Goal: Task Accomplishment & Management: Complete application form

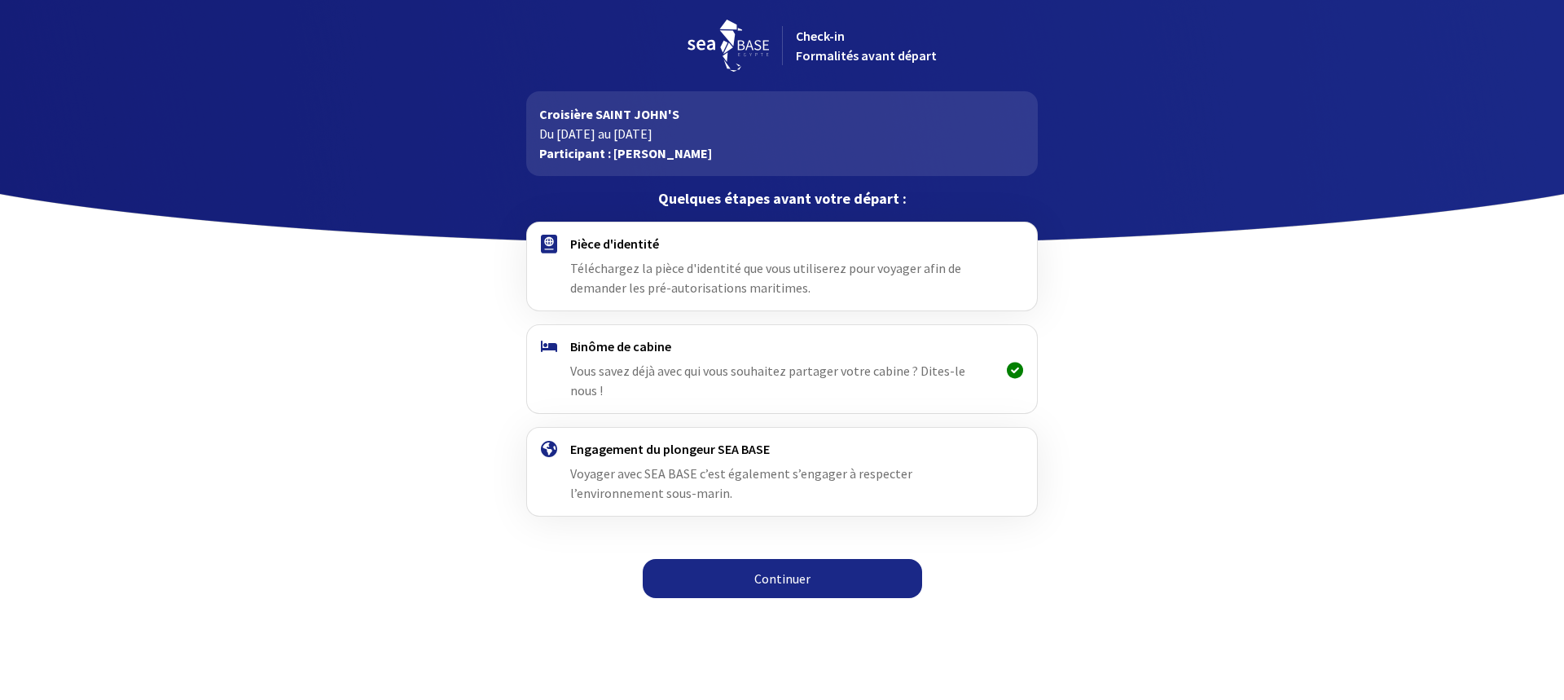
click at [792, 564] on link "Continuer" at bounding box center [782, 578] width 279 height 39
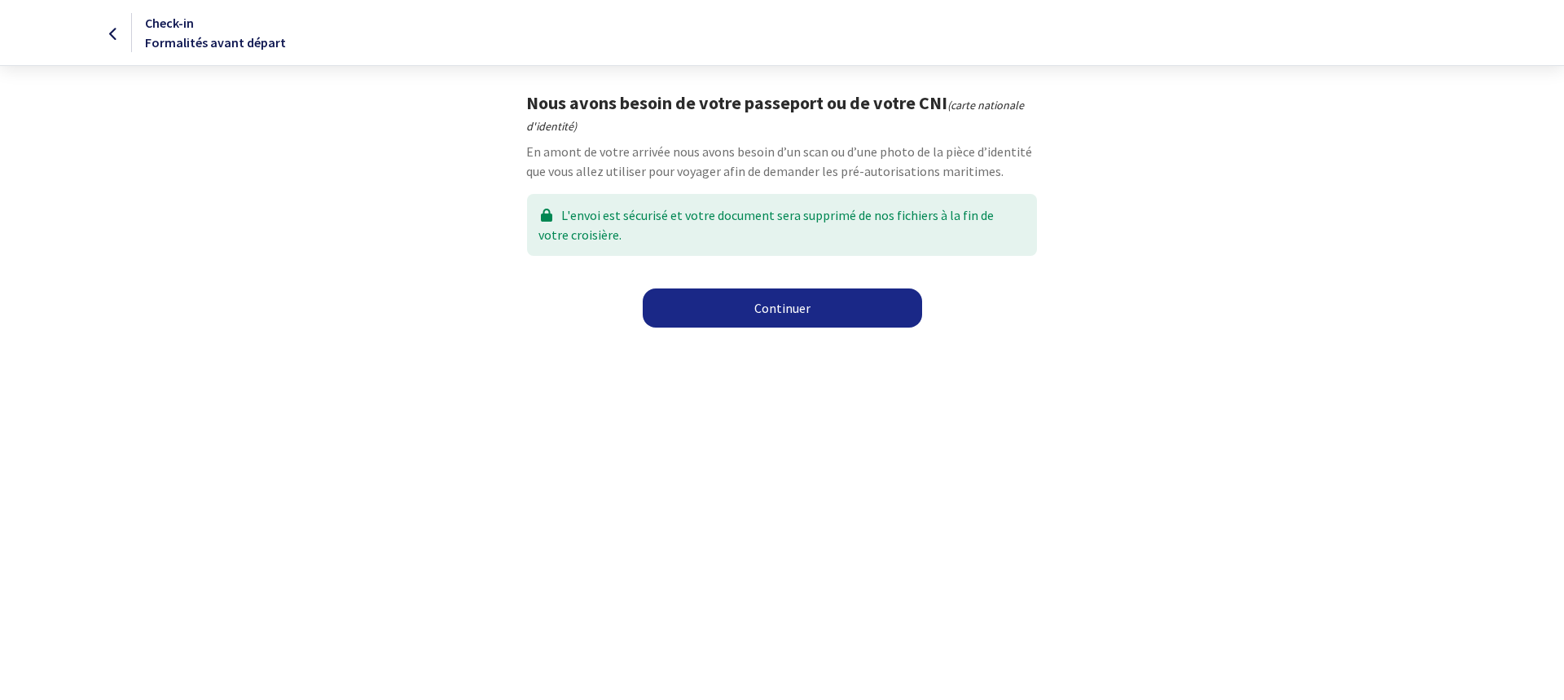
click at [780, 315] on link "Continuer" at bounding box center [782, 307] width 279 height 39
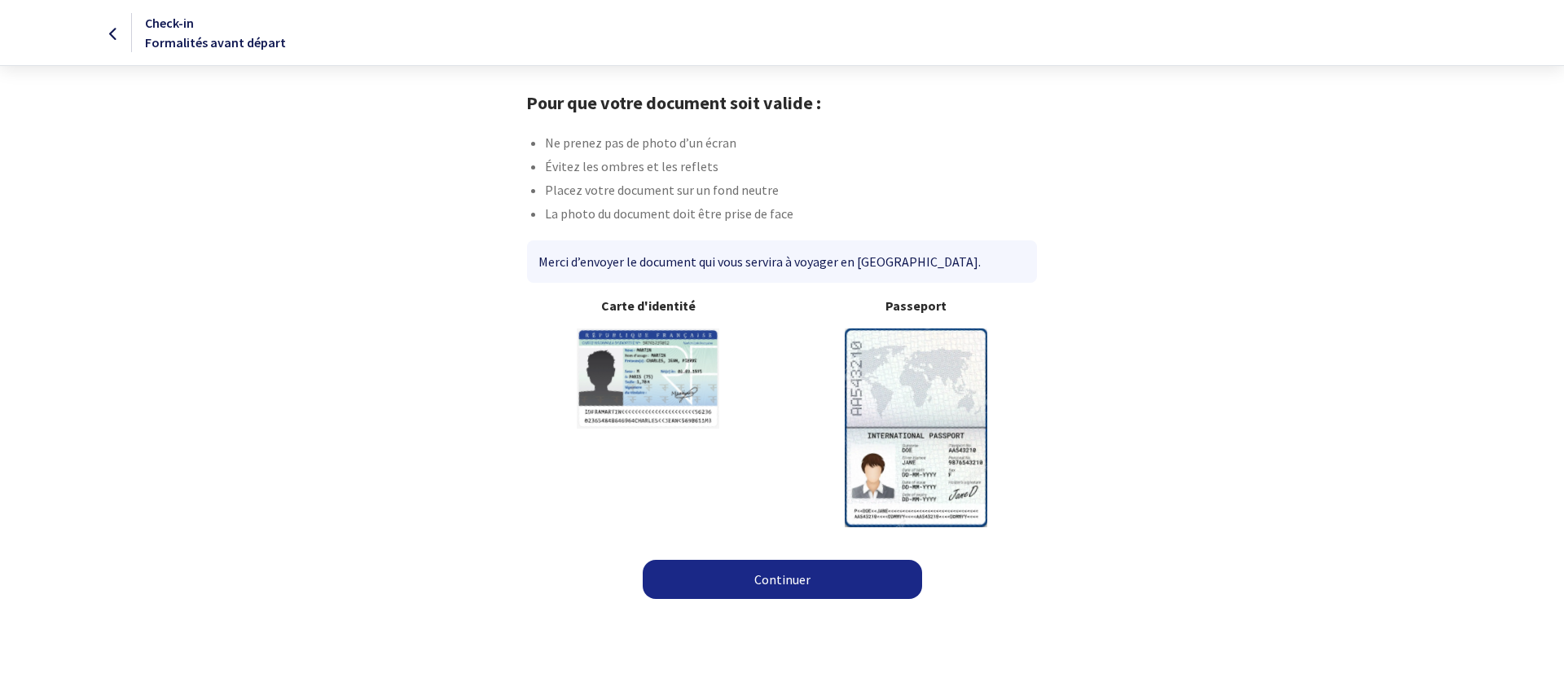
click at [907, 432] on img at bounding box center [916, 427] width 143 height 198
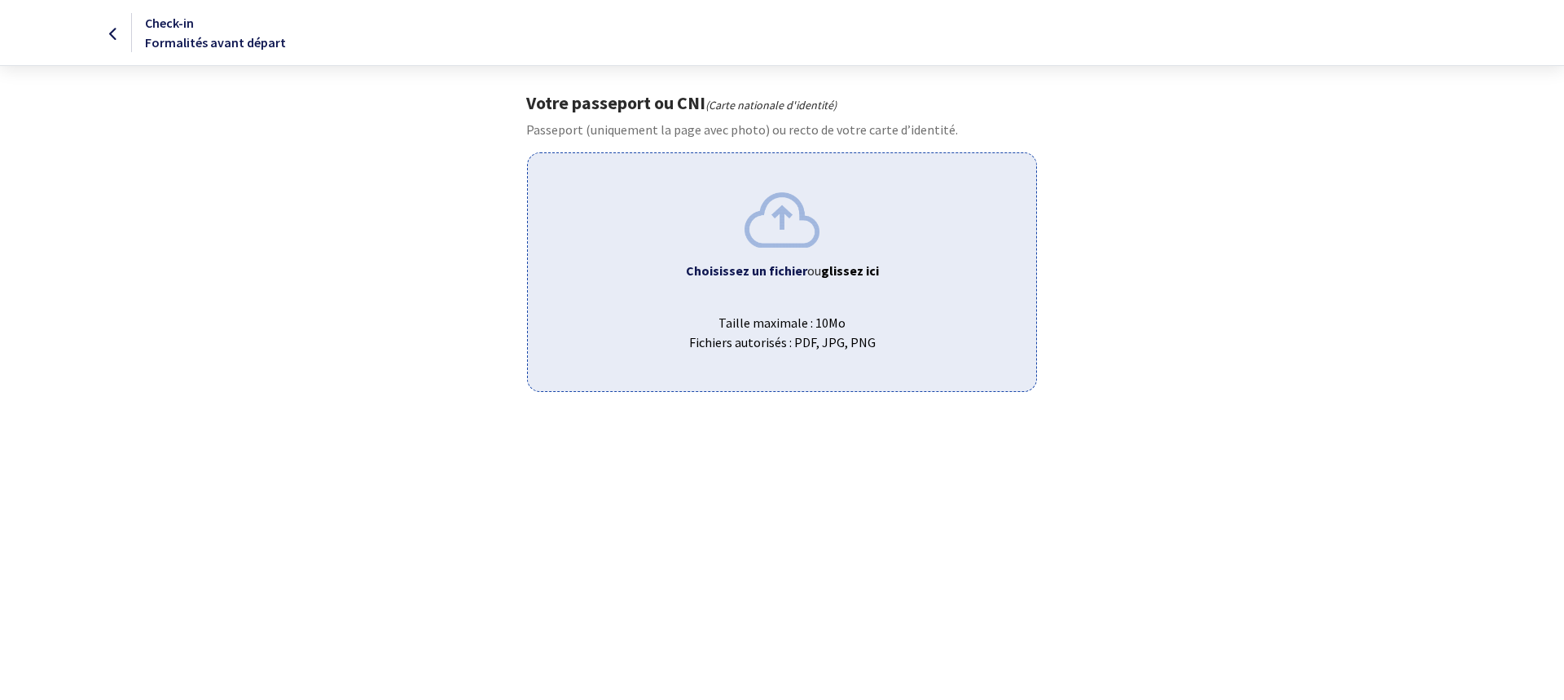
click at [758, 270] on b "Choisissez un fichier" at bounding box center [746, 270] width 121 height 16
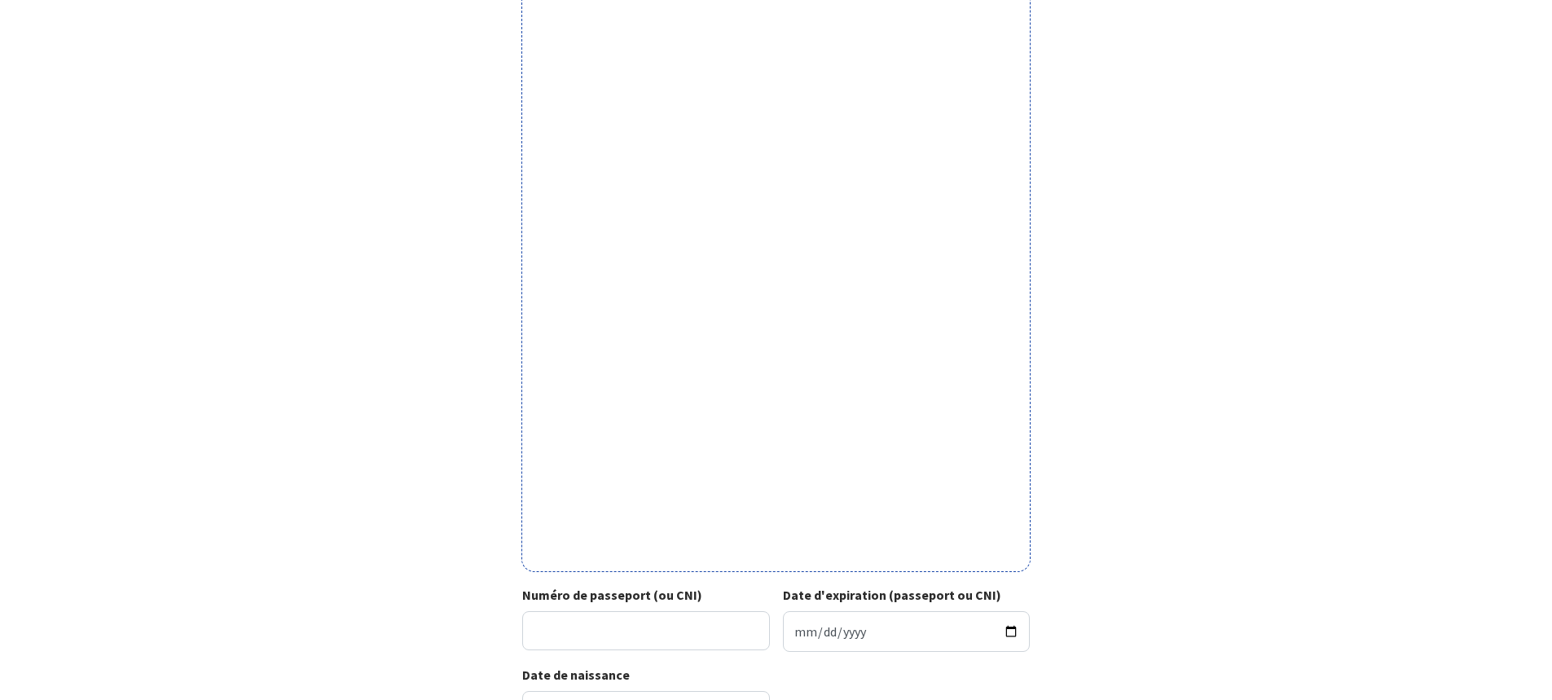
scroll to position [244, 0]
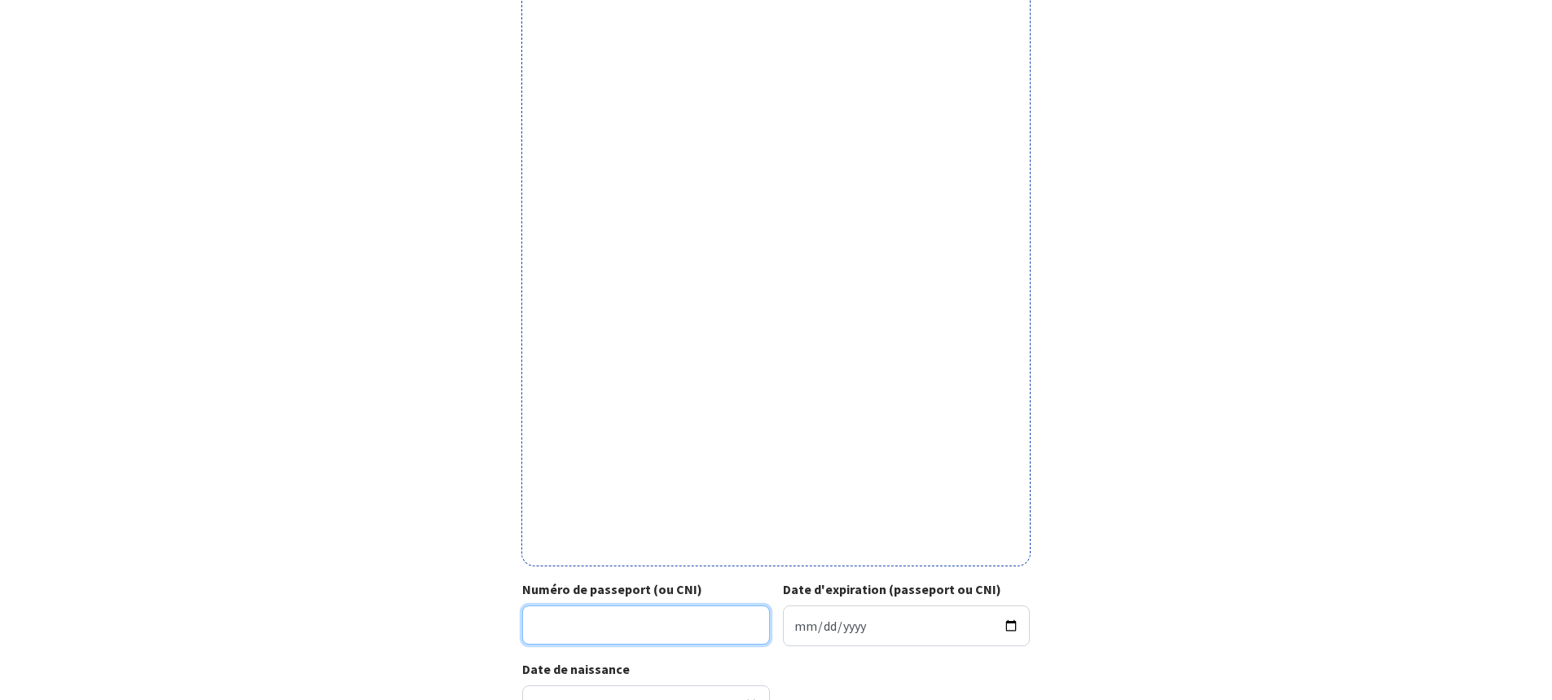
click at [606, 630] on input "Numéro de passeport (ou CNI)" at bounding box center [646, 624] width 248 height 39
type input "25EA88720"
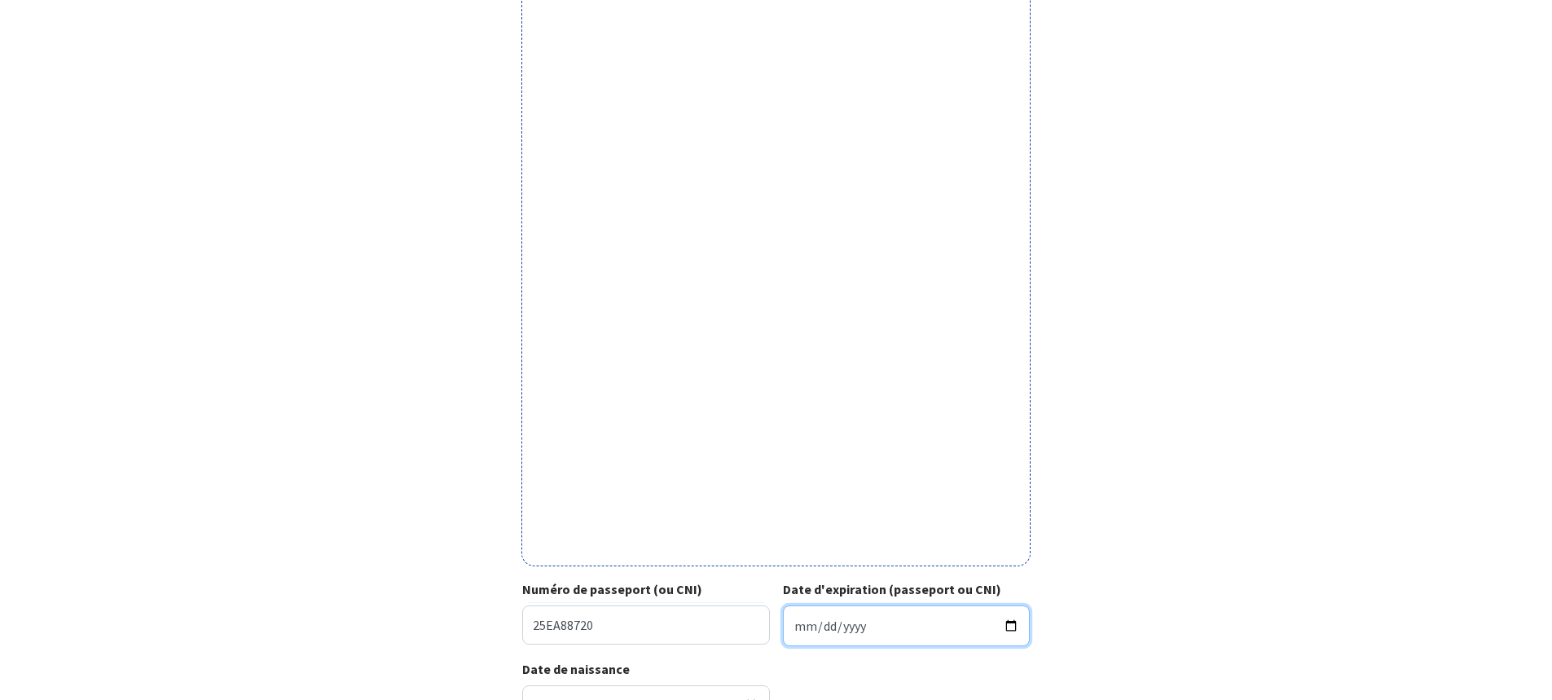
click at [878, 630] on input "Date d'expiration (passeport ou CNI)" at bounding box center [907, 625] width 248 height 41
type input "2035-06-17"
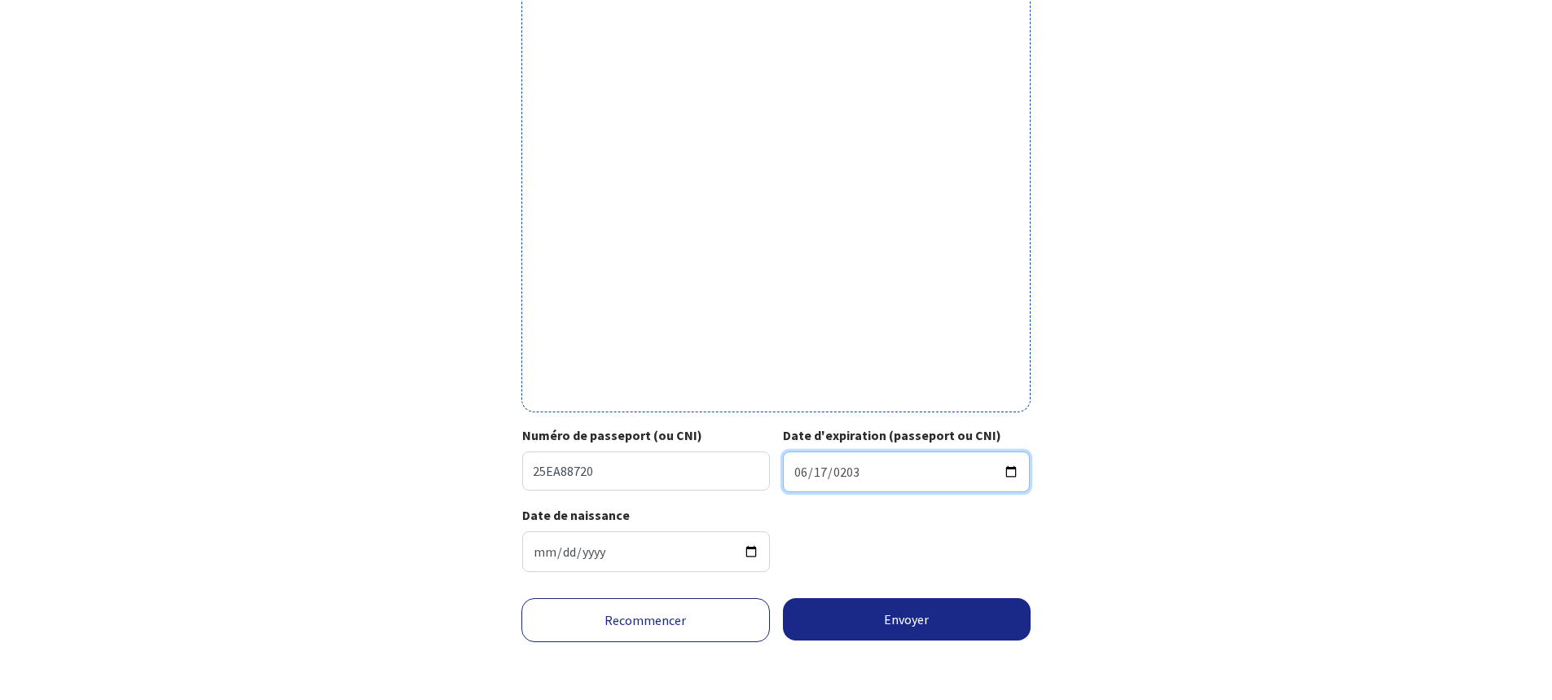
scroll to position [399, 0]
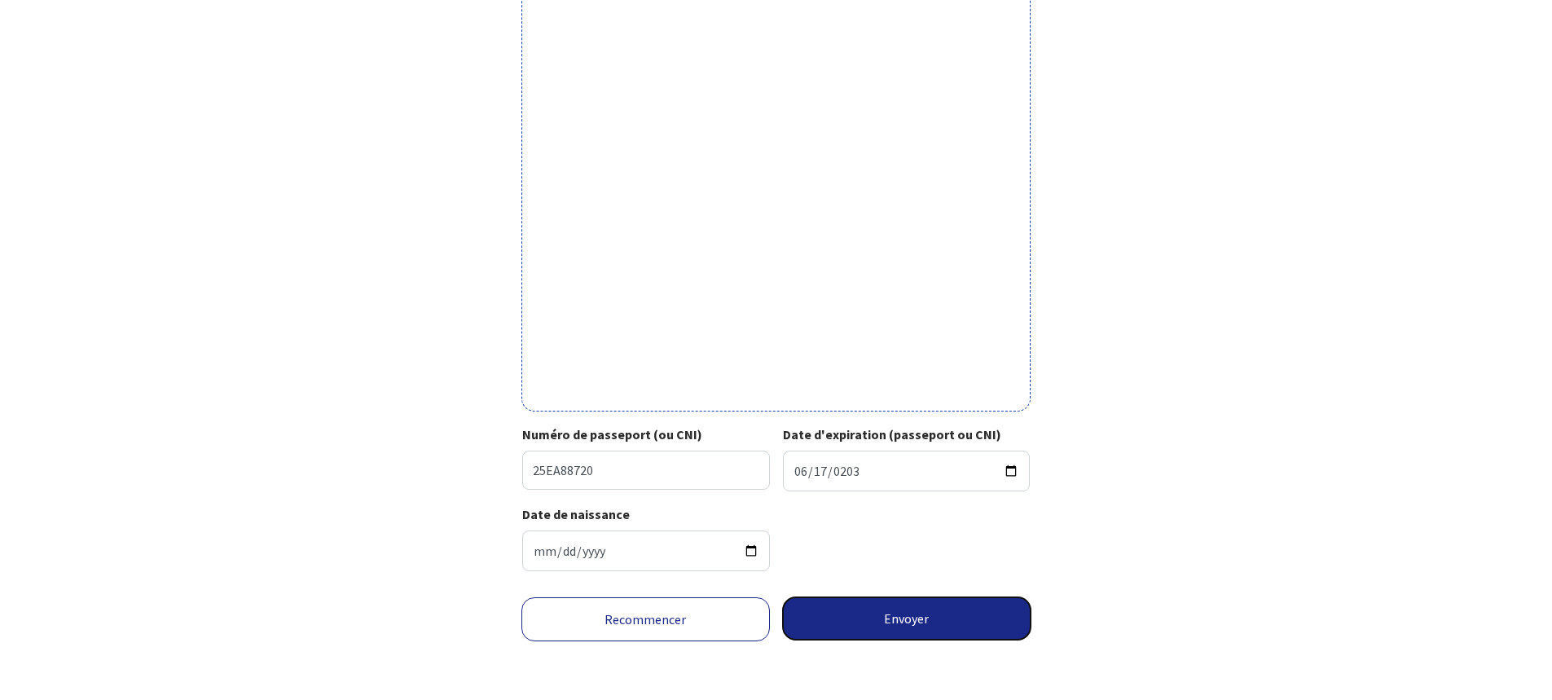
click at [902, 619] on button "Envoyer" at bounding box center [907, 618] width 248 height 42
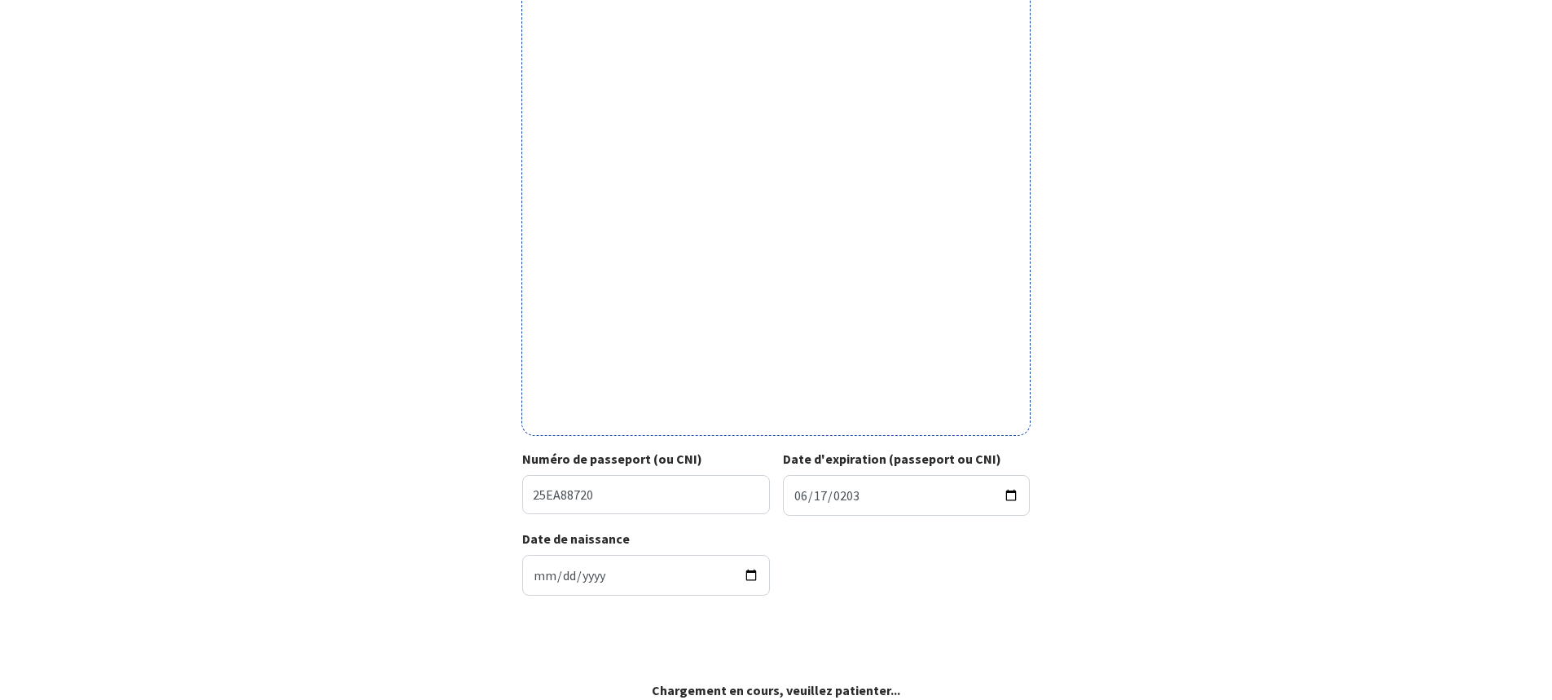
scroll to position [375, 0]
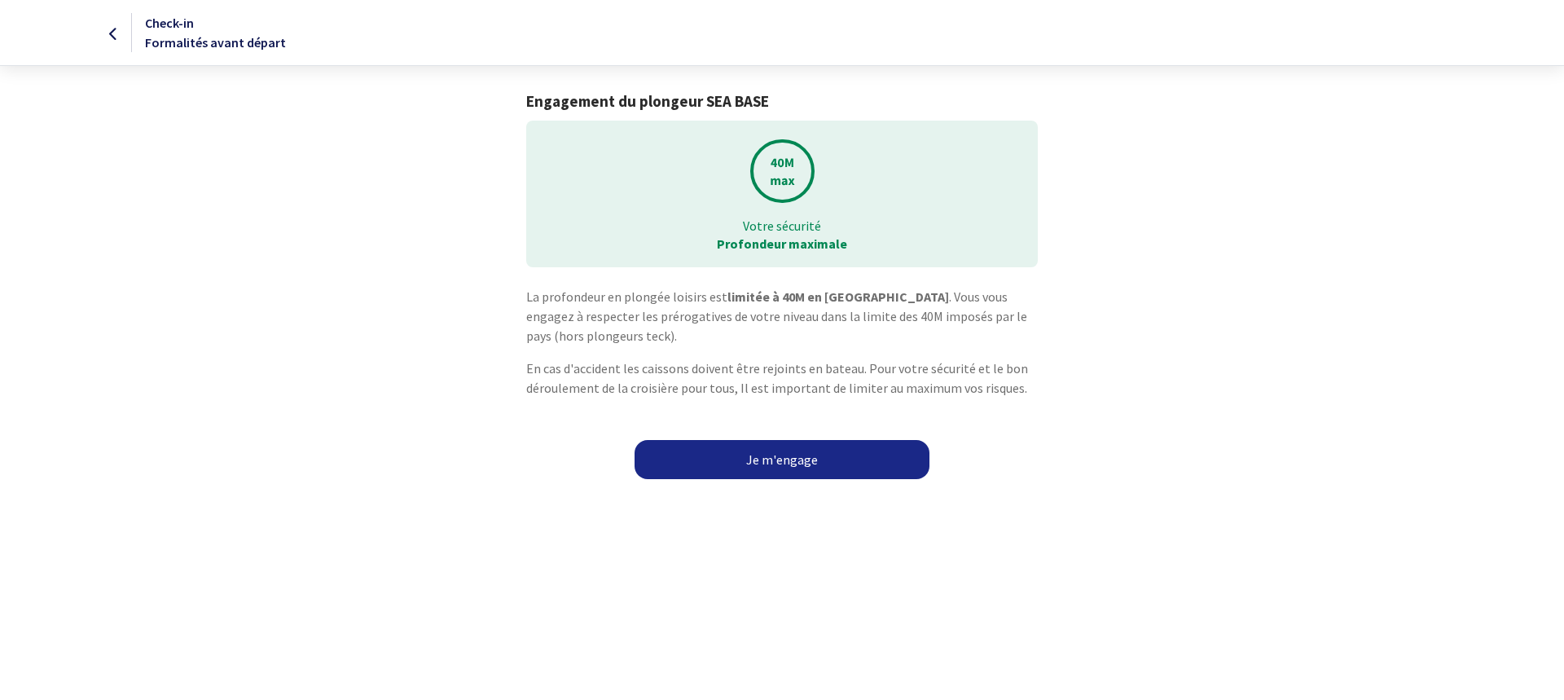
click at [770, 463] on link "Je m'engage" at bounding box center [782, 459] width 295 height 39
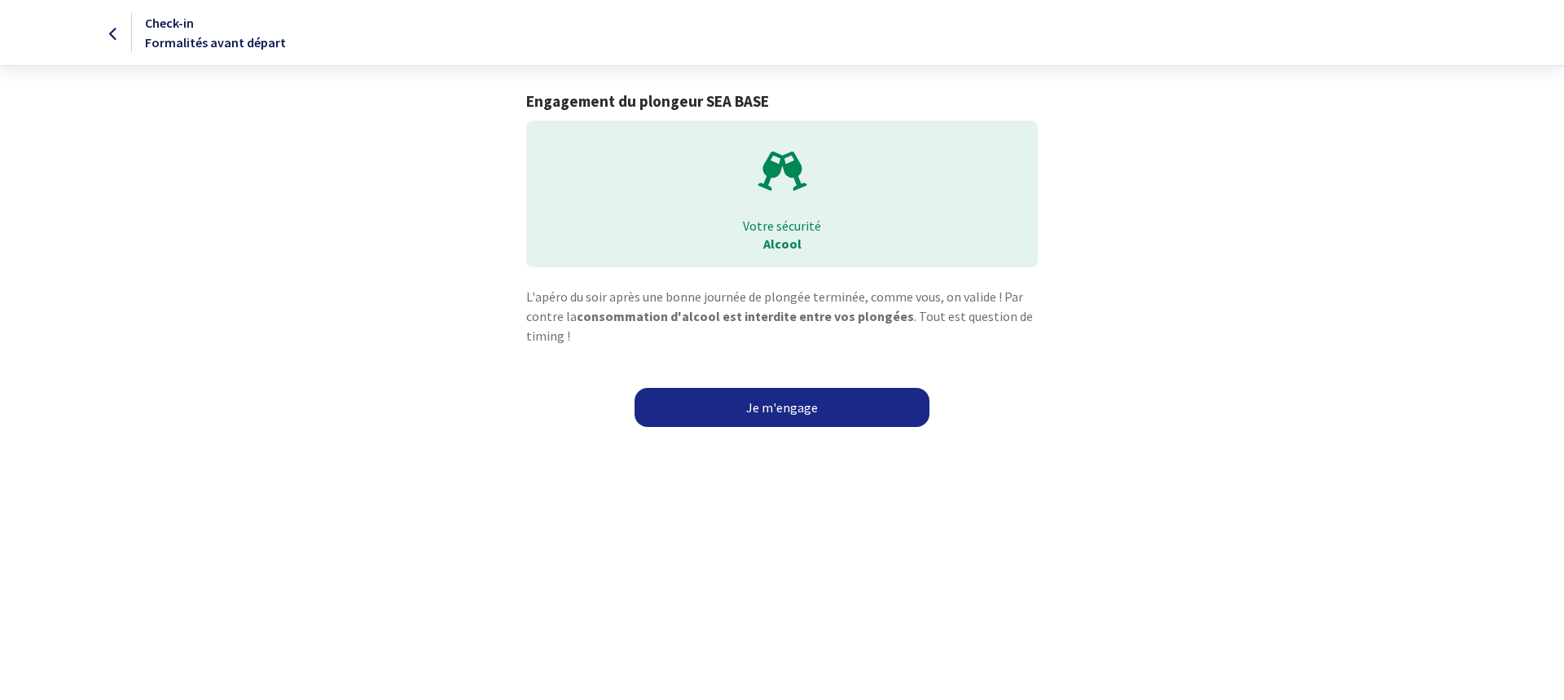
click at [778, 407] on link "Je m'engage" at bounding box center [782, 407] width 295 height 39
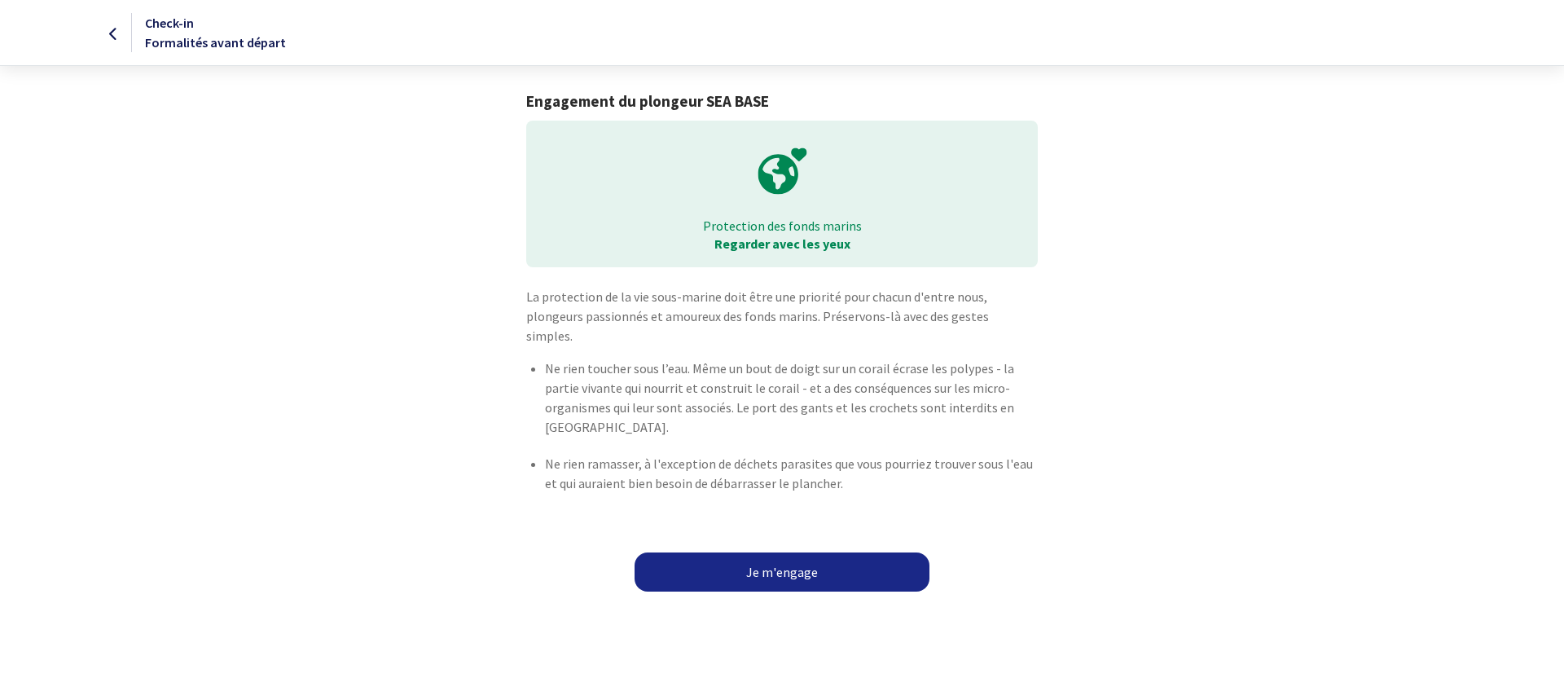
click at [773, 552] on link "Je m'engage" at bounding box center [782, 571] width 295 height 39
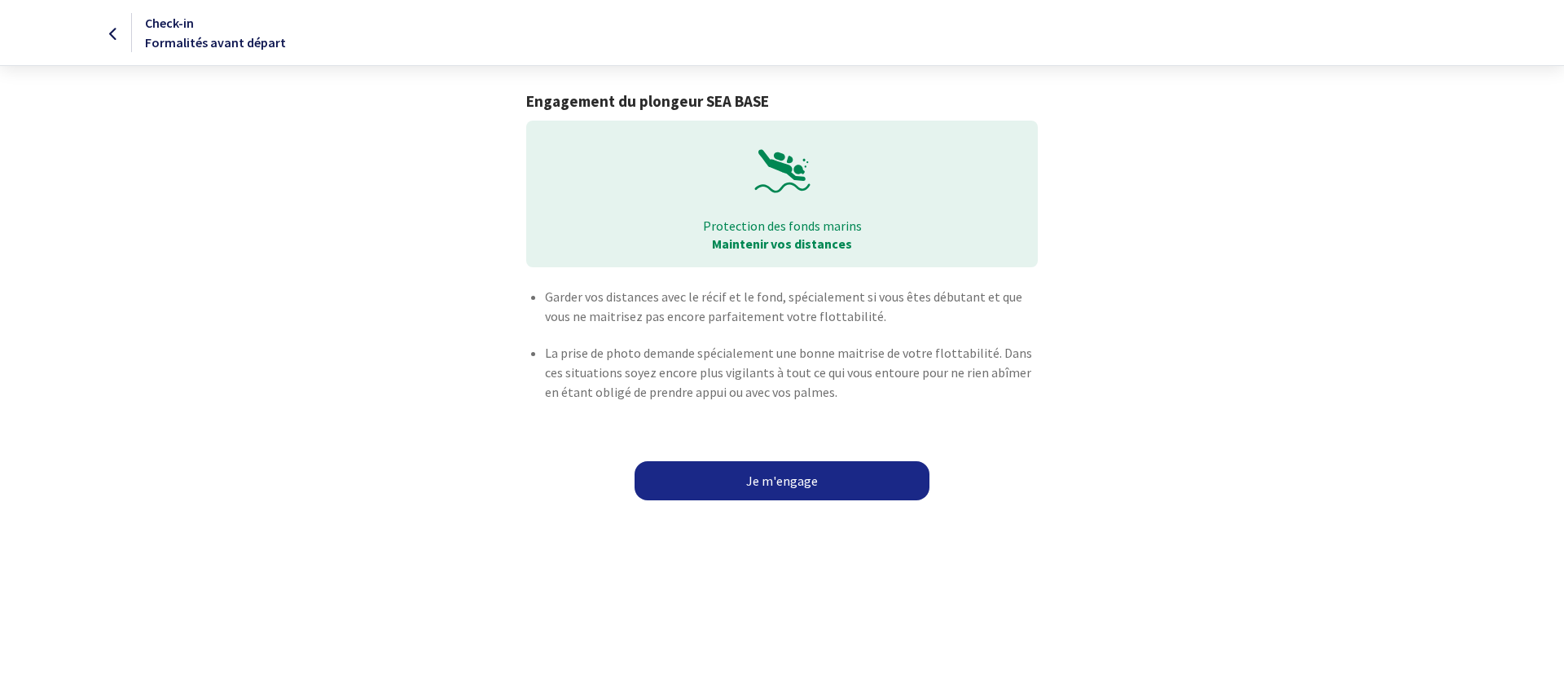
click at [776, 480] on link "Je m'engage" at bounding box center [782, 480] width 295 height 39
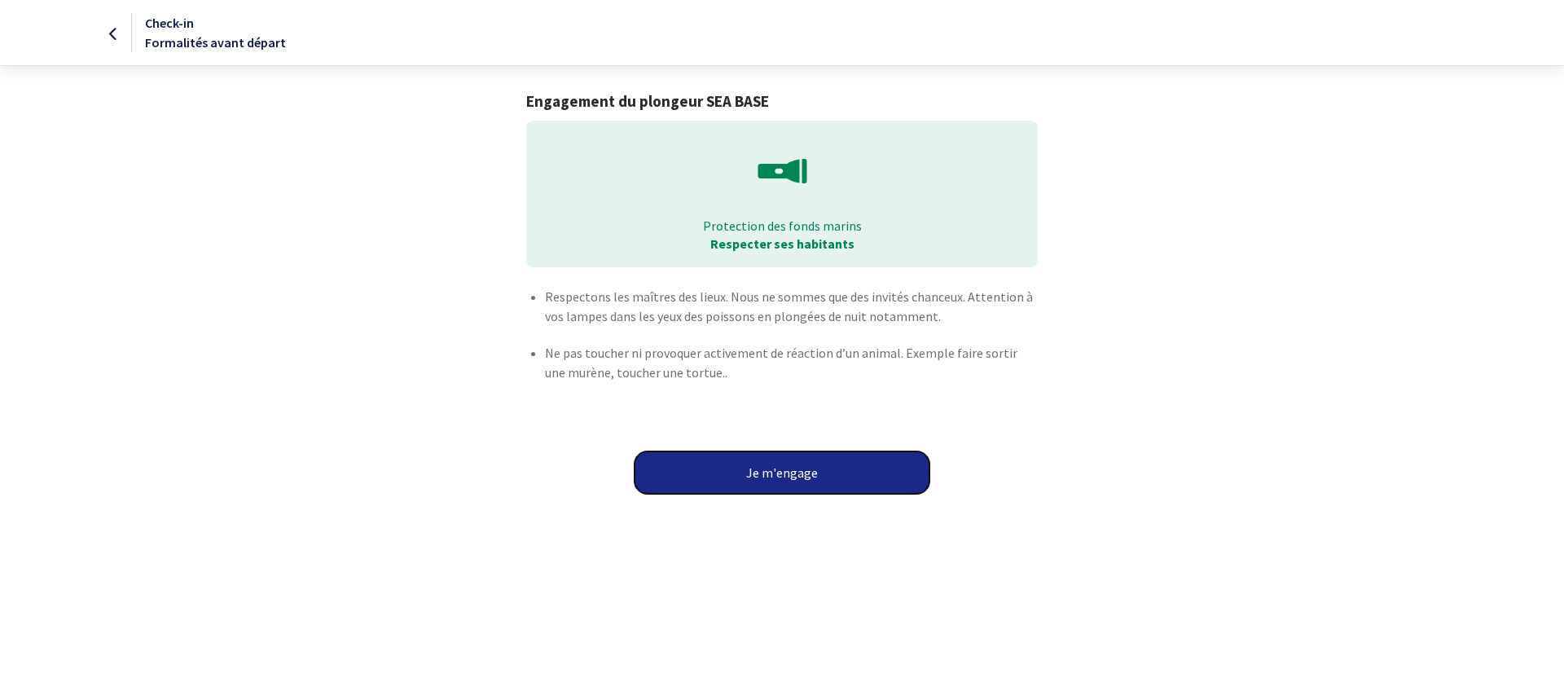
click at [776, 469] on button "Je m'engage" at bounding box center [782, 472] width 295 height 42
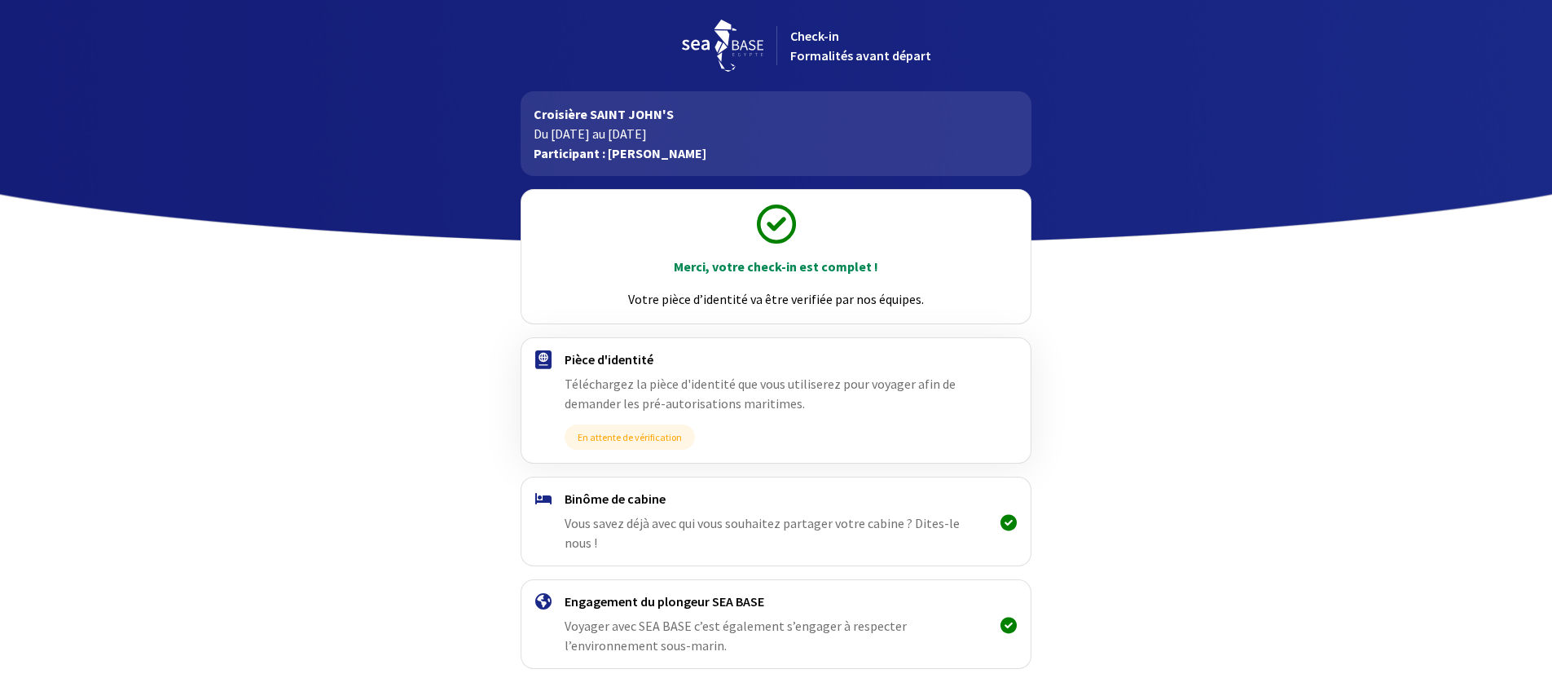
scroll to position [41, 0]
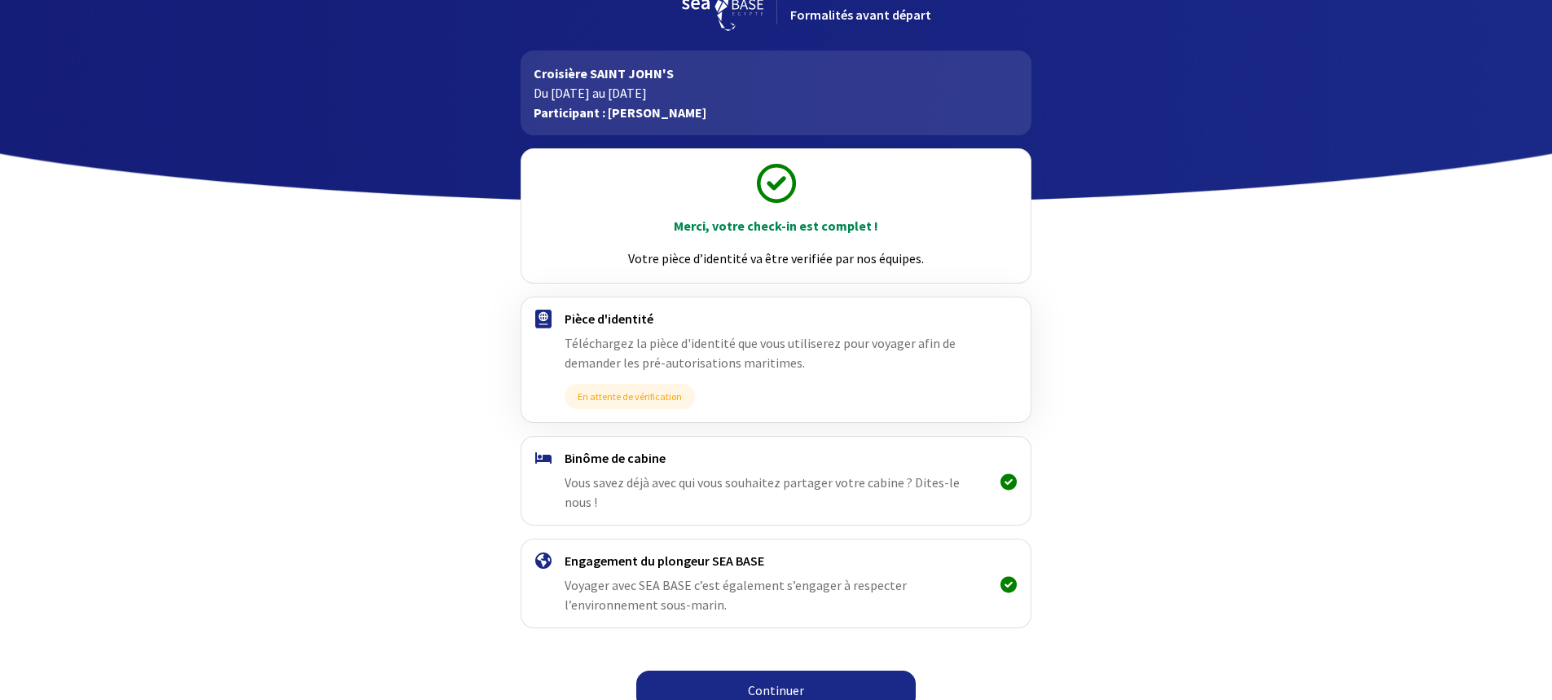
click at [1007, 481] on icon at bounding box center [1008, 481] width 16 height 1
click at [777, 673] on link "Continuer" at bounding box center [775, 689] width 279 height 39
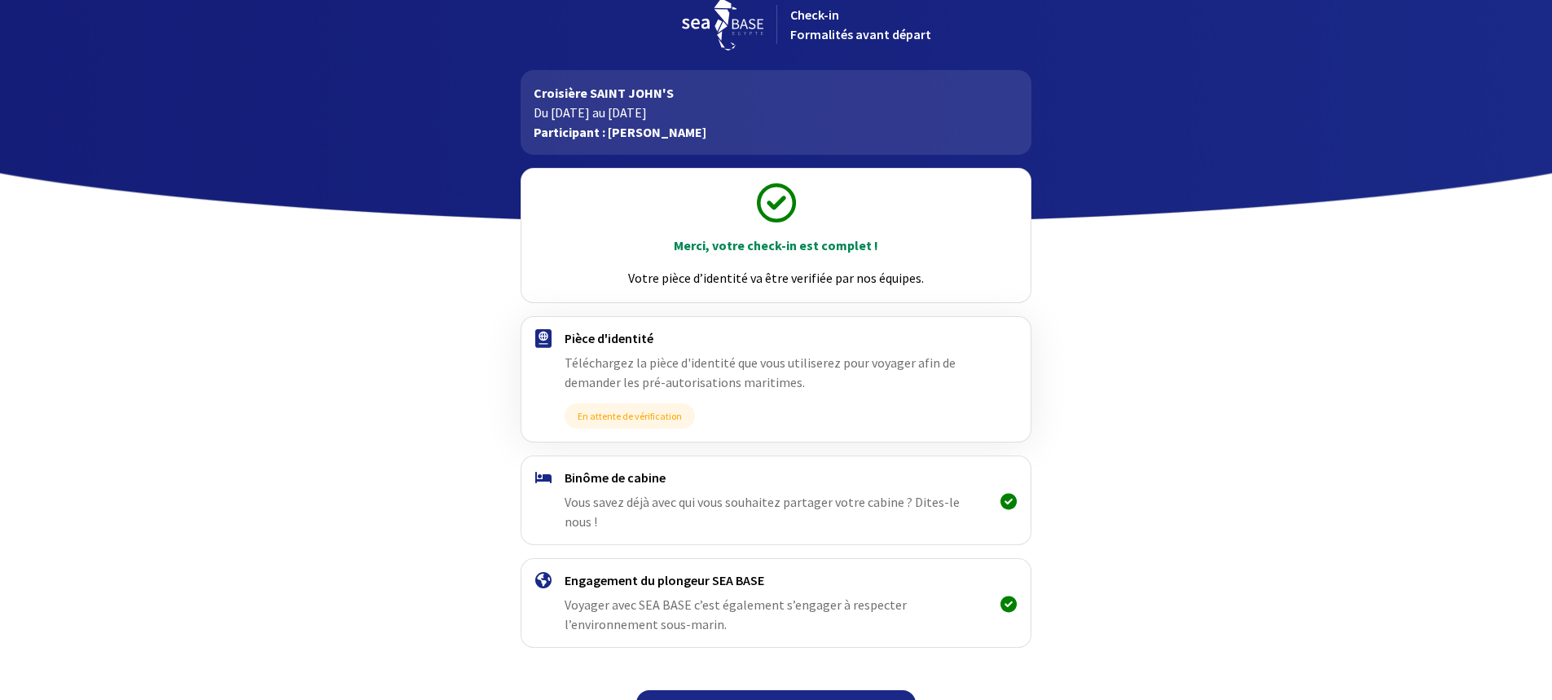
scroll to position [41, 0]
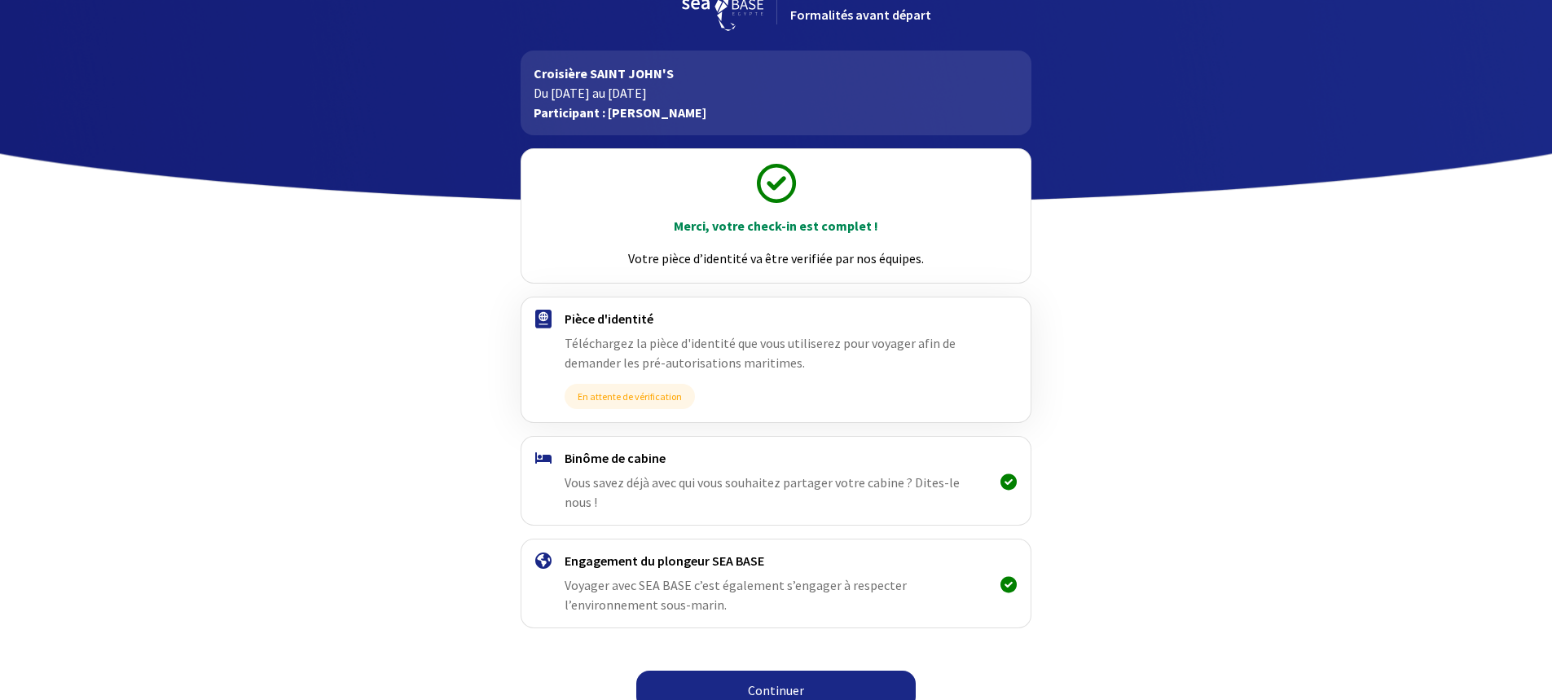
click at [780, 670] on link "Continuer" at bounding box center [775, 689] width 279 height 39
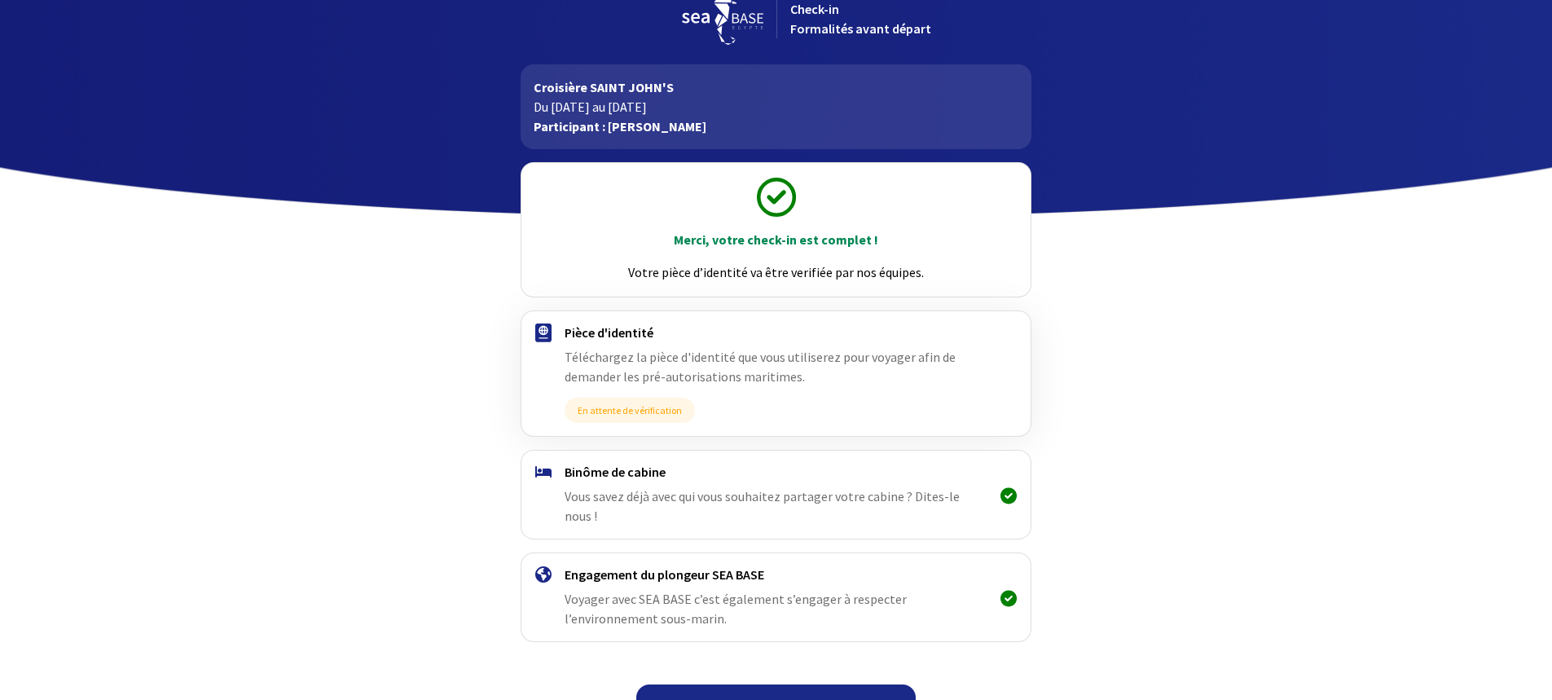
scroll to position [41, 0]
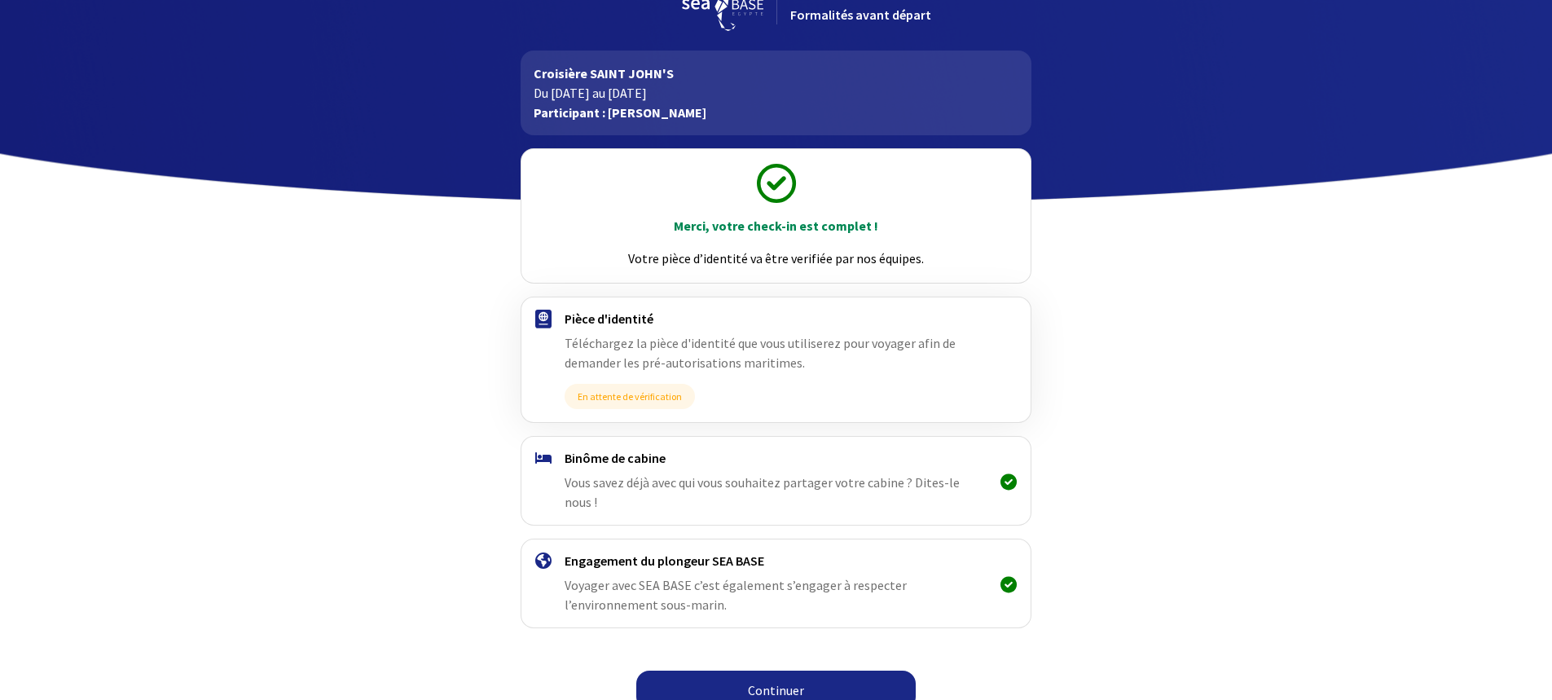
click at [788, 670] on link "Continuer" at bounding box center [775, 689] width 279 height 39
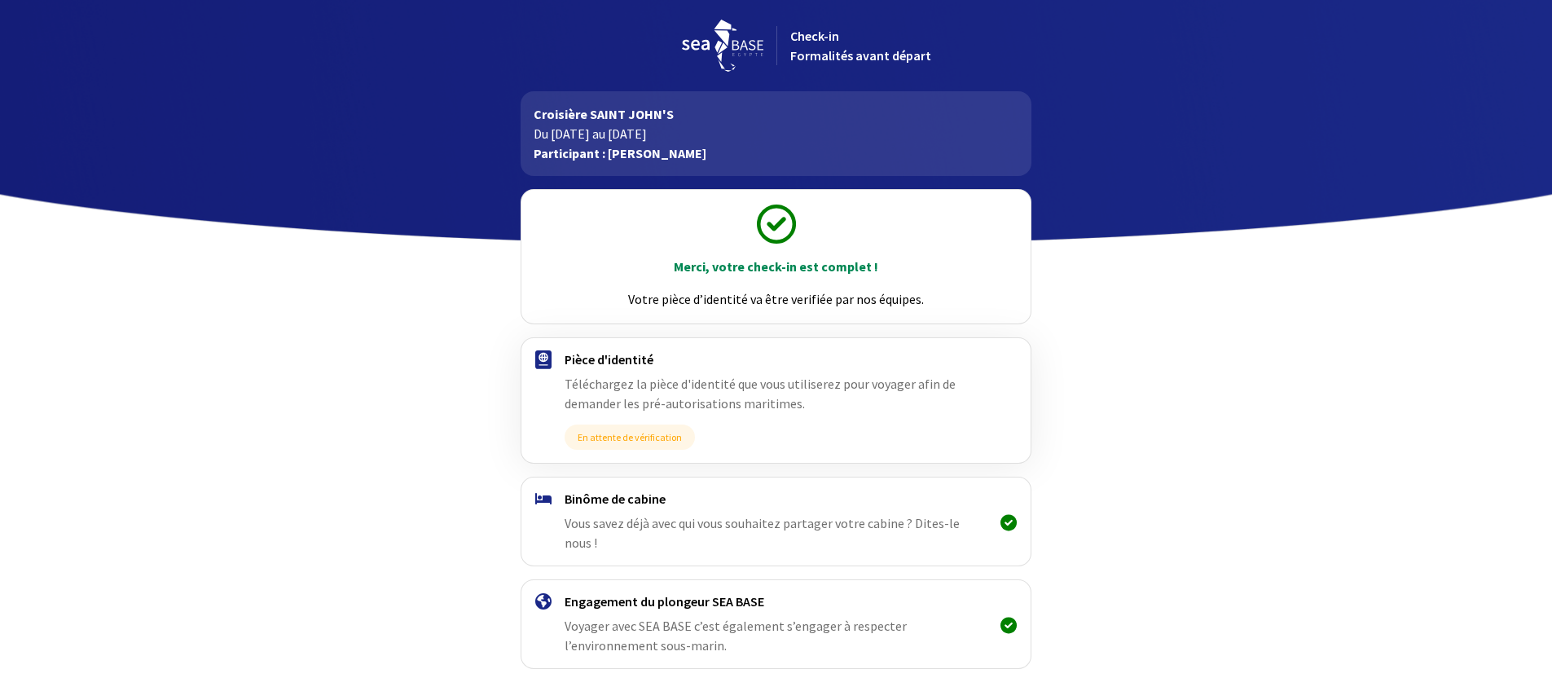
scroll to position [41, 0]
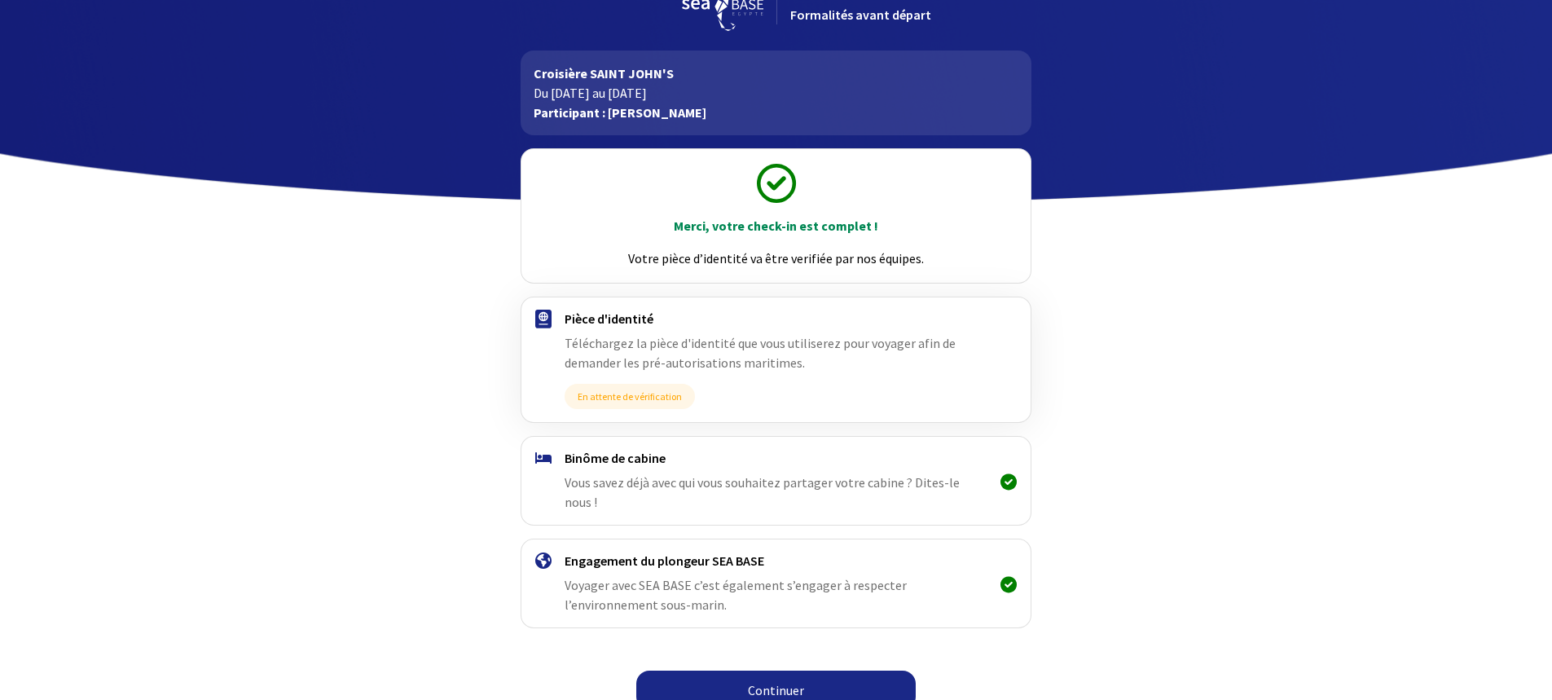
click at [1002, 481] on icon at bounding box center [1008, 481] width 16 height 1
click at [1013, 584] on icon at bounding box center [1008, 584] width 16 height 1
click at [714, 672] on link "Continuer" at bounding box center [775, 689] width 279 height 39
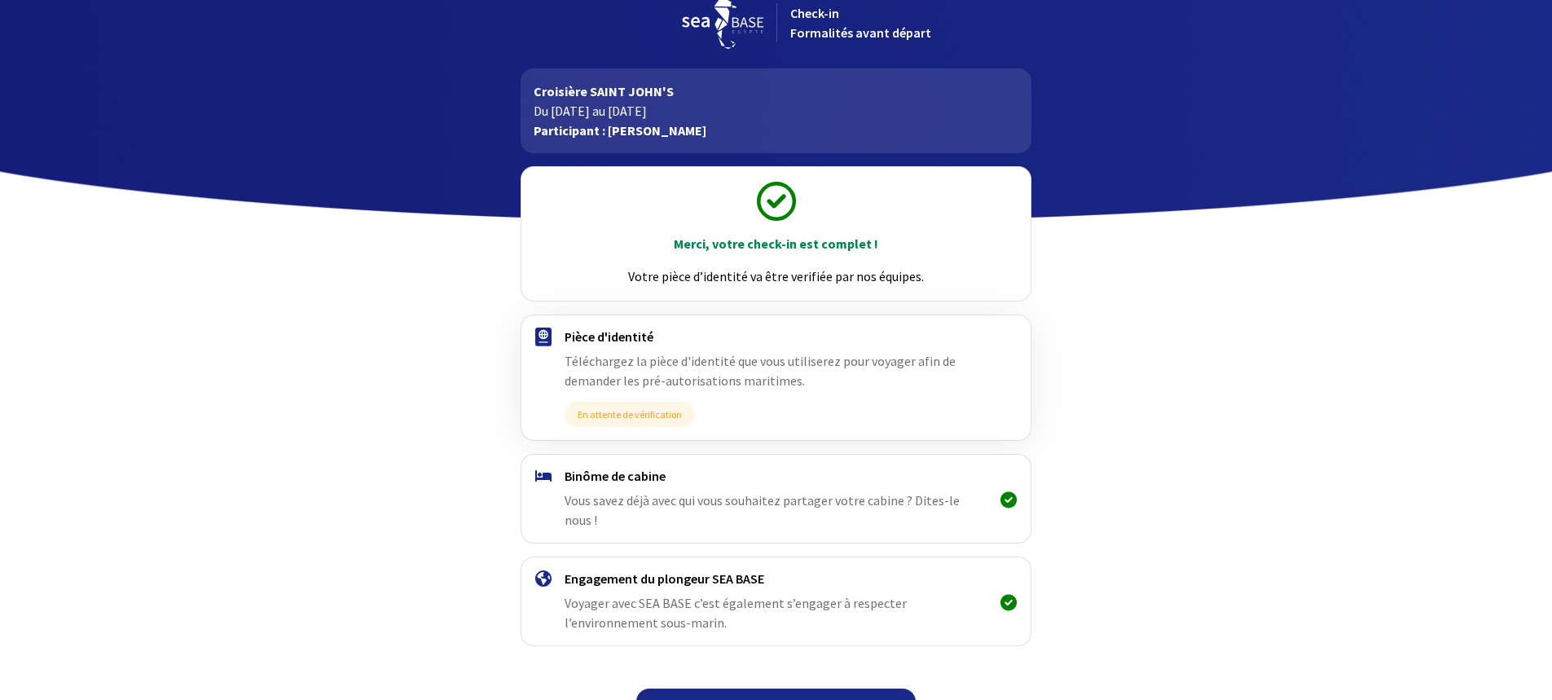
scroll to position [41, 0]
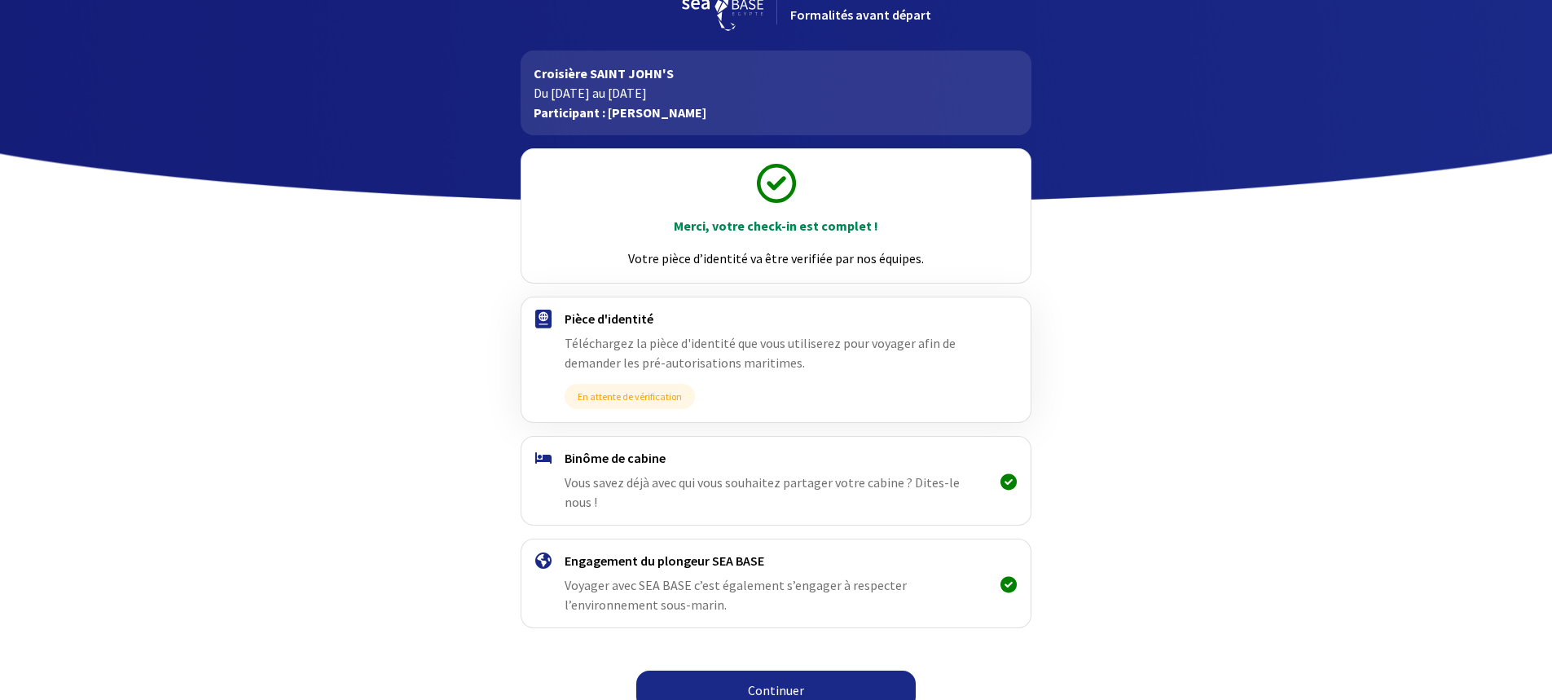
click at [597, 398] on span "En attente de vérification" at bounding box center [629, 396] width 130 height 25
click at [784, 194] on icon at bounding box center [776, 183] width 39 height 39
click at [774, 670] on link "Continuer" at bounding box center [775, 689] width 279 height 39
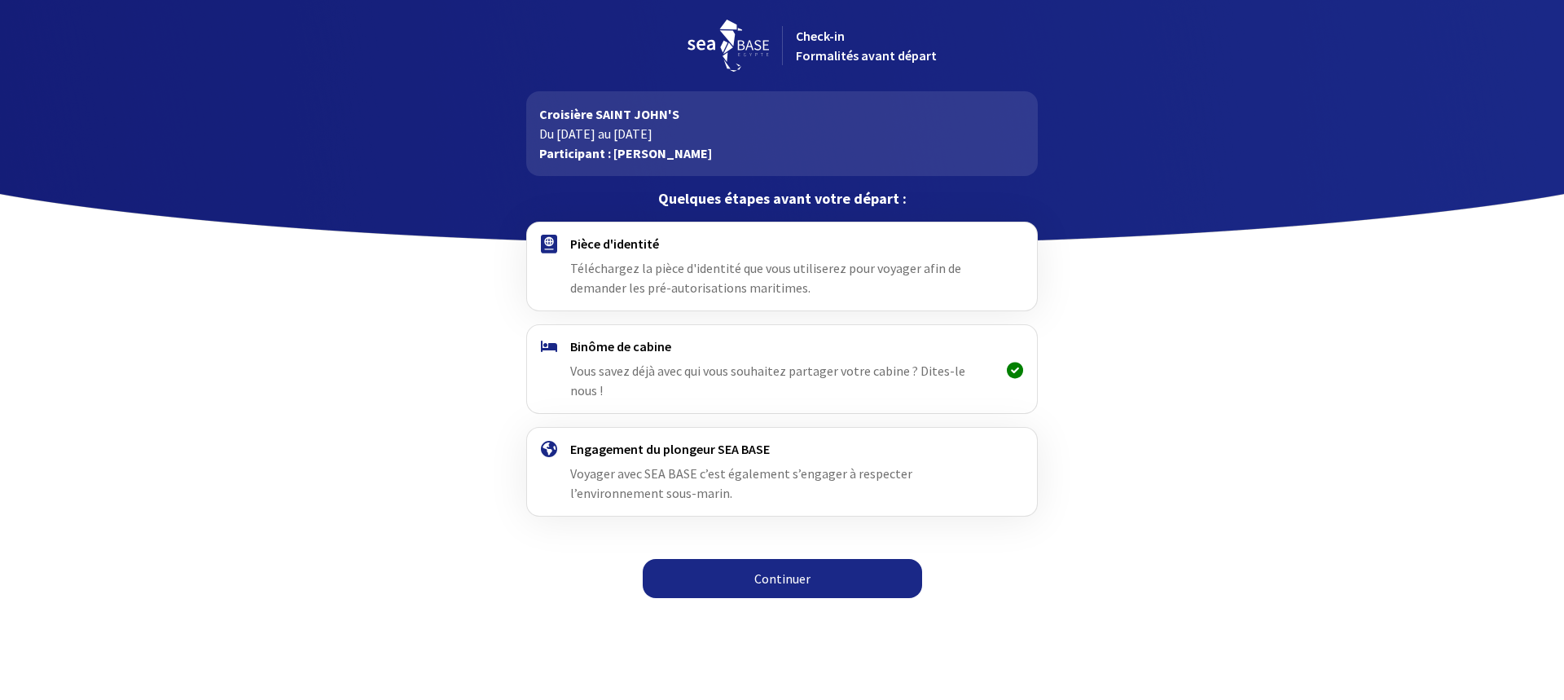
click at [783, 562] on link "Continuer" at bounding box center [782, 578] width 279 height 39
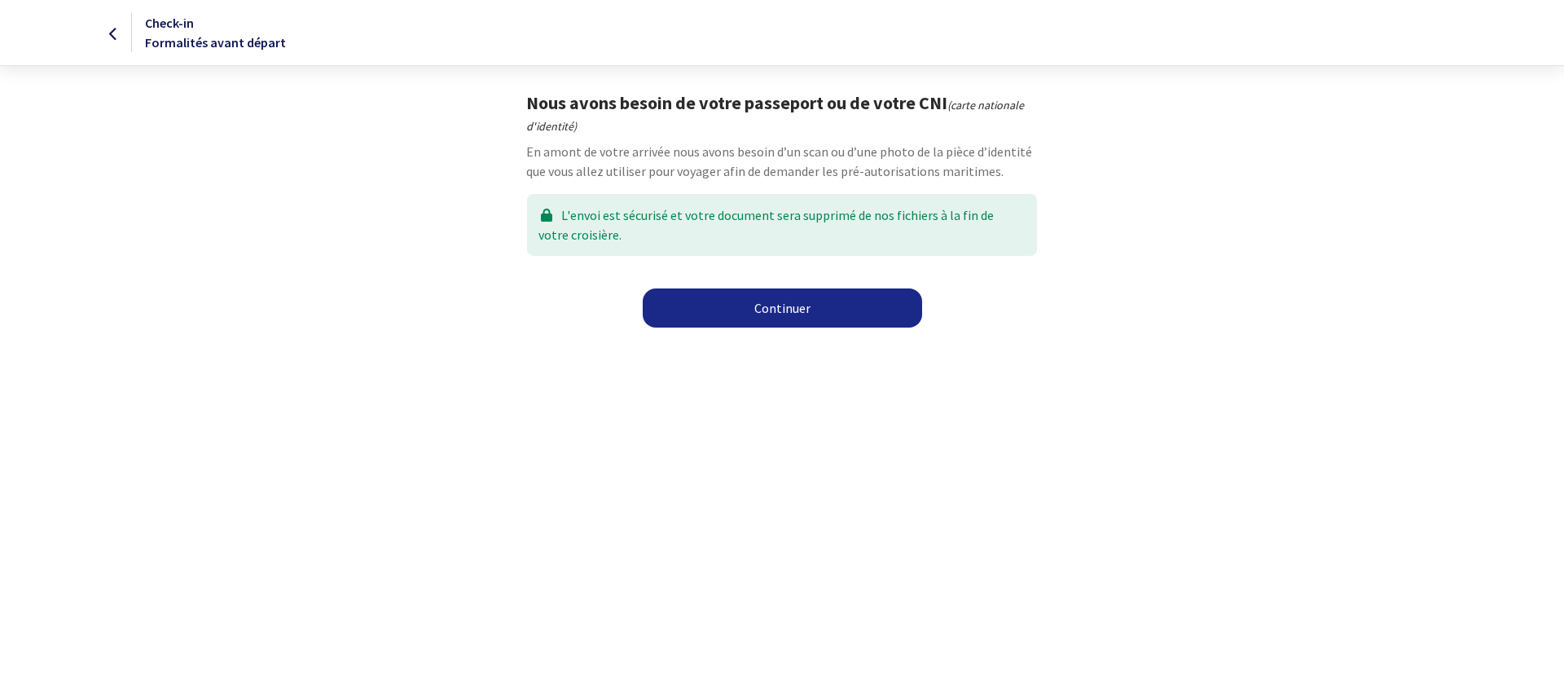
click at [776, 313] on link "Continuer" at bounding box center [782, 307] width 279 height 39
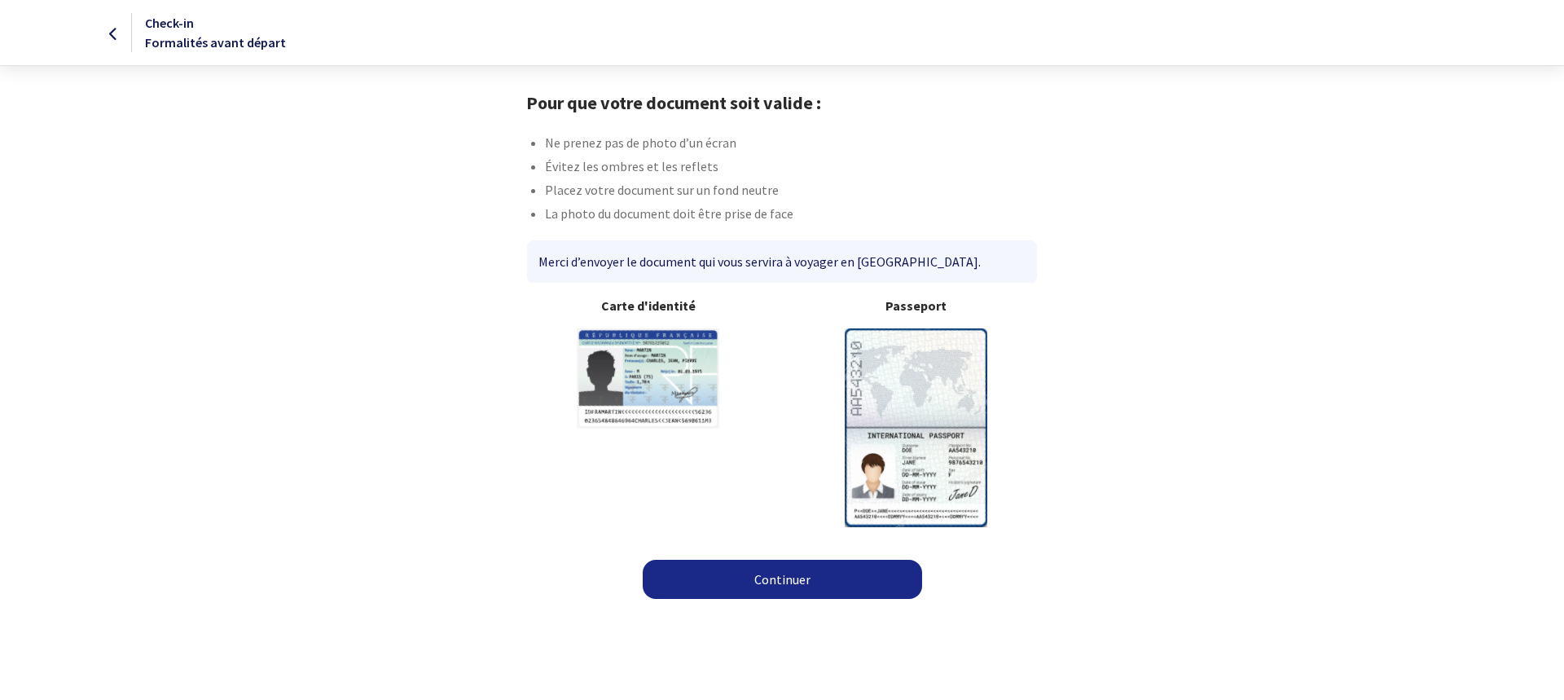
click at [907, 402] on img at bounding box center [916, 427] width 143 height 198
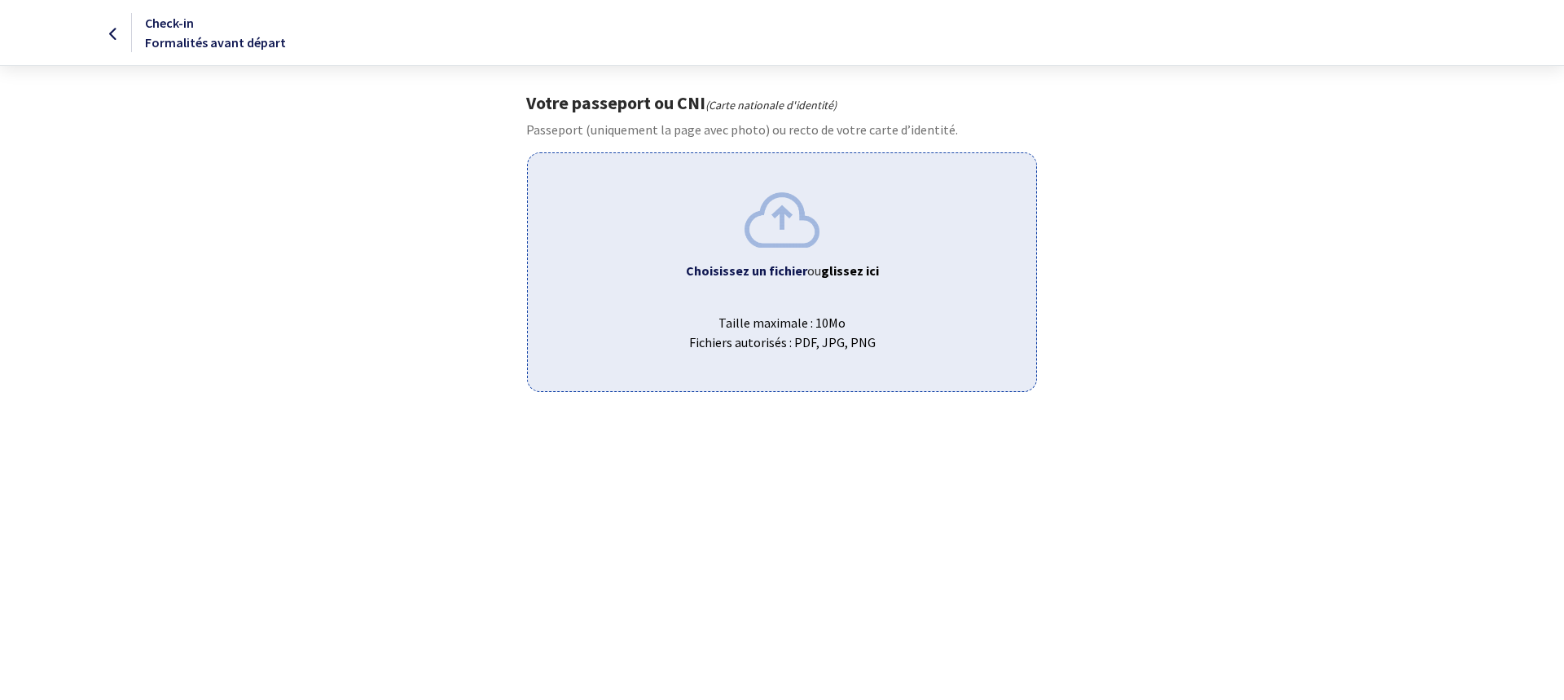
click at [780, 266] on b "Choisissez un fichier" at bounding box center [746, 270] width 121 height 16
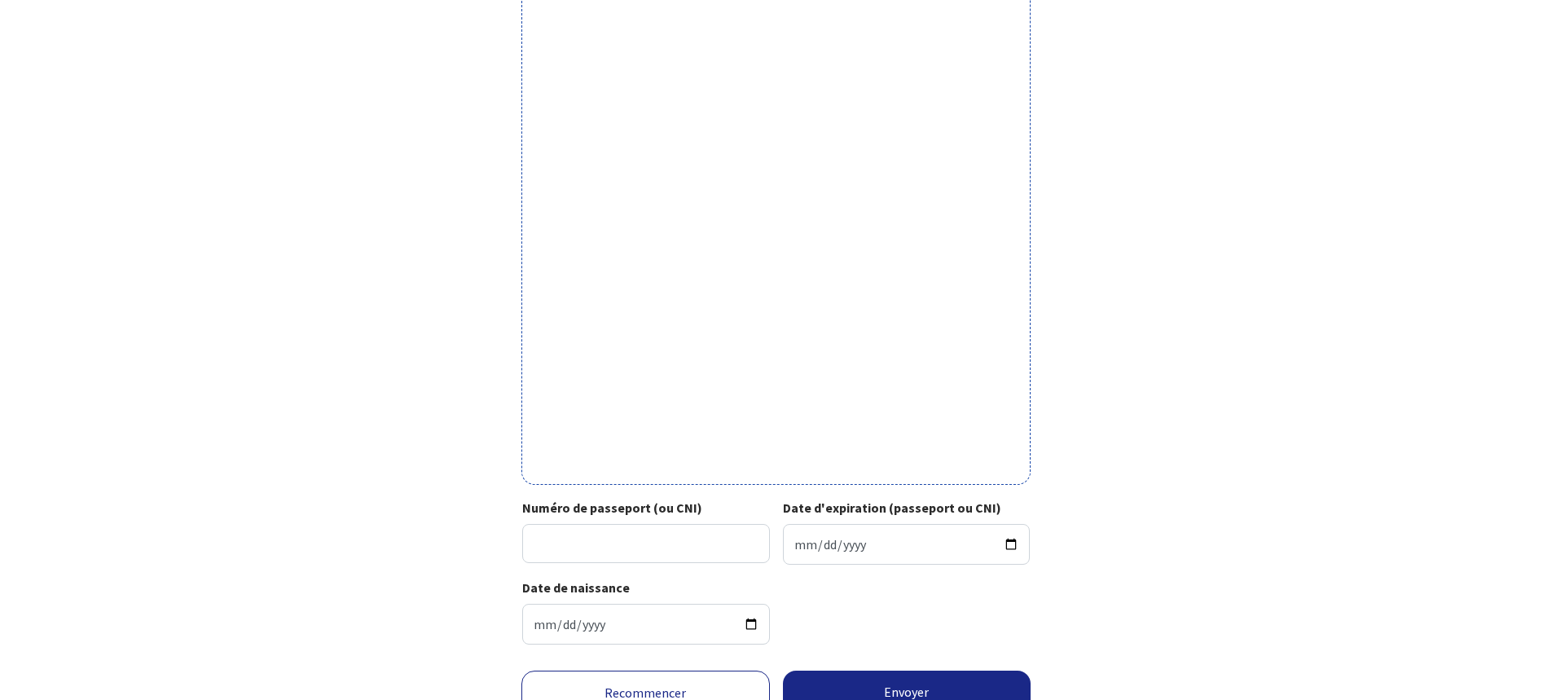
scroll to position [399, 0]
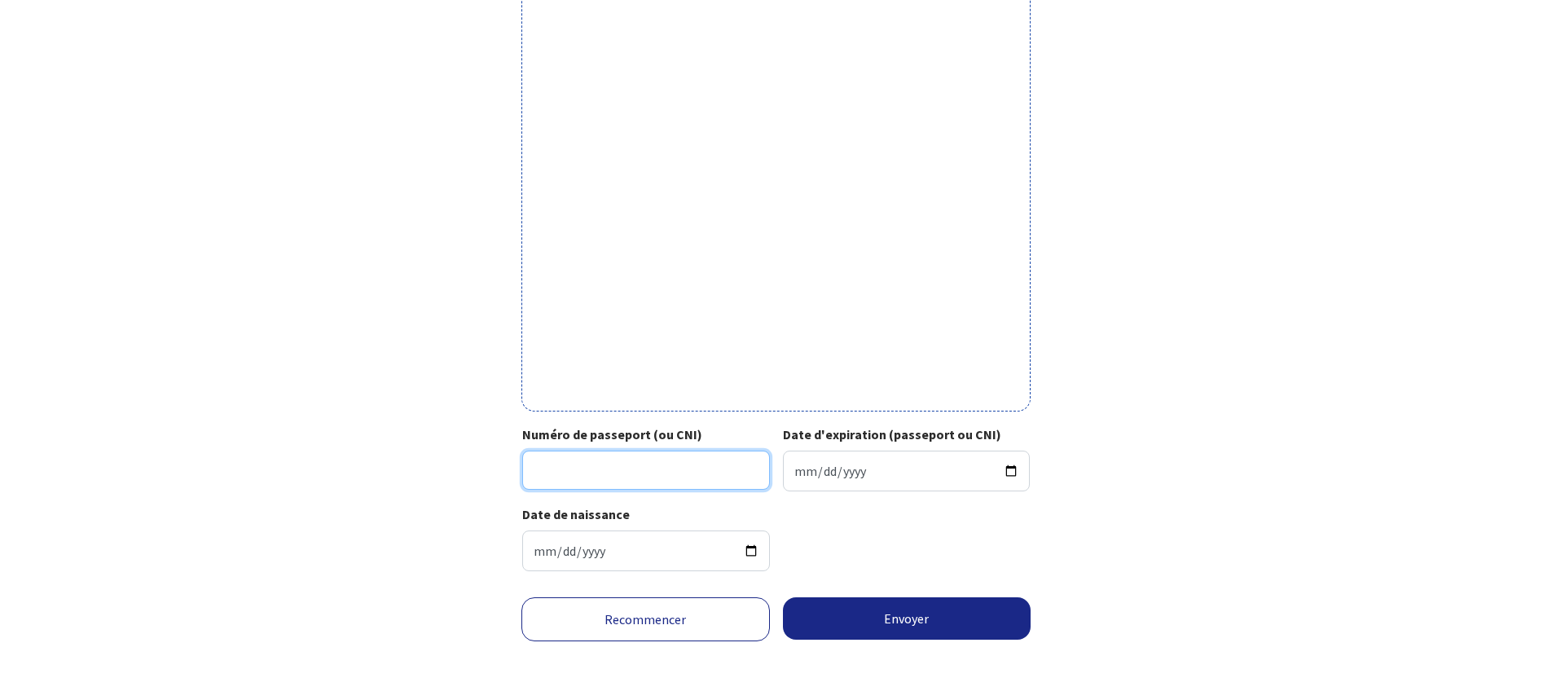
click at [695, 467] on input "Numéro de passeport (ou CNI)" at bounding box center [646, 469] width 248 height 39
type input "23EF90928"
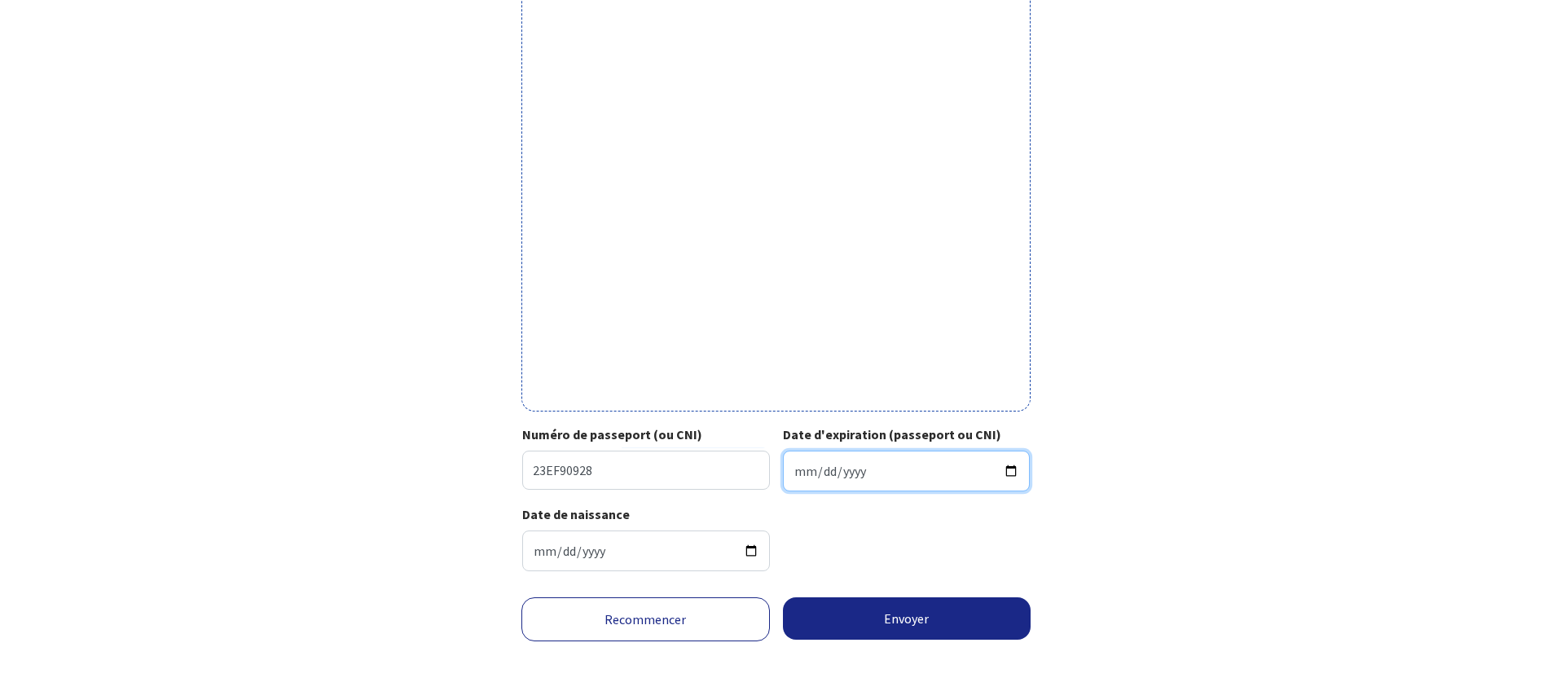
click at [854, 471] on input "Date d'expiration (passeport ou CNI)" at bounding box center [907, 470] width 248 height 41
click at [788, 474] on input "Date d'expiration (passeport ou CNI)" at bounding box center [907, 470] width 248 height 41
drag, startPoint x: 796, startPoint y: 472, endPoint x: 796, endPoint y: 481, distance: 9.0
click at [796, 472] on input "Date d'expiration (passeport ou CNI)" at bounding box center [907, 470] width 248 height 41
type input "2033-05-16"
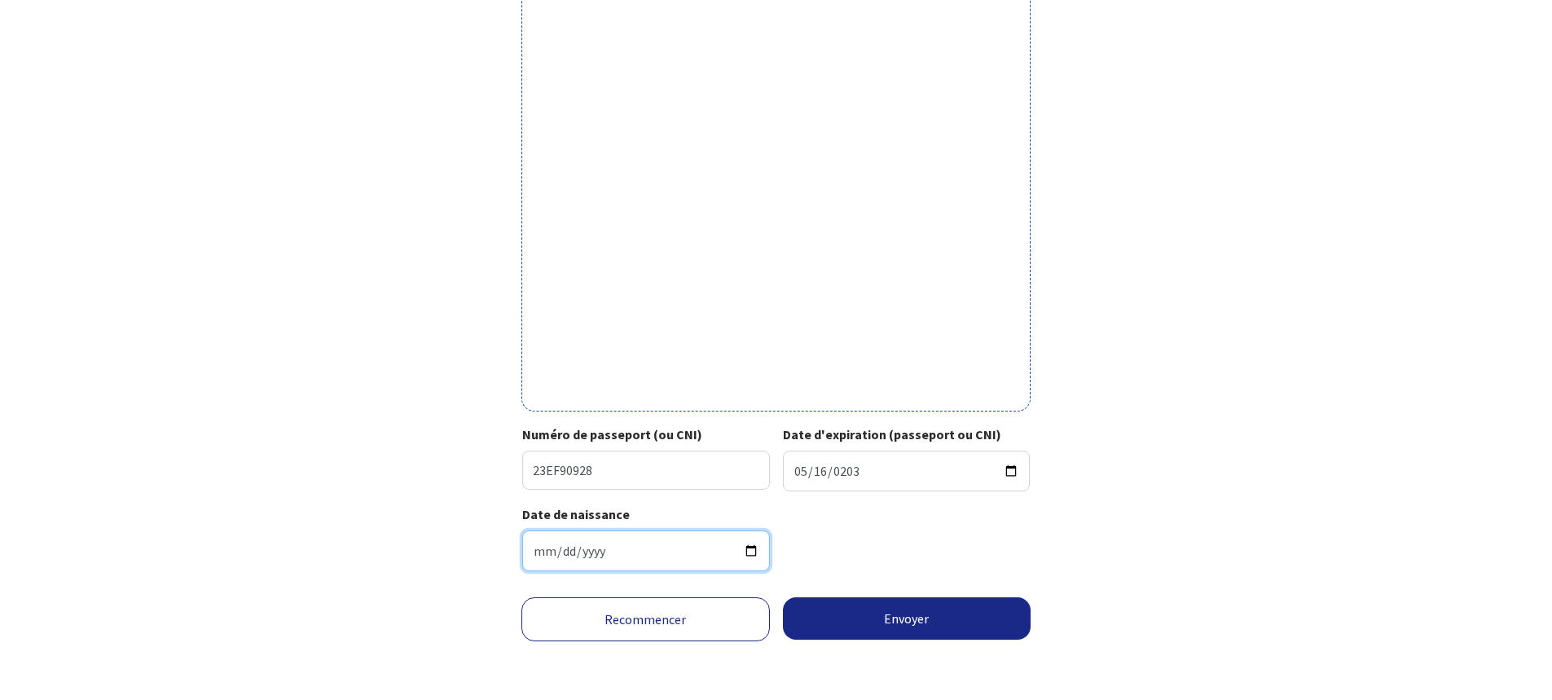
click at [648, 551] on input "2033-05-23" at bounding box center [646, 550] width 248 height 41
click at [574, 555] on input "2033-05-23" at bounding box center [646, 550] width 248 height 41
type input "1966-05-23"
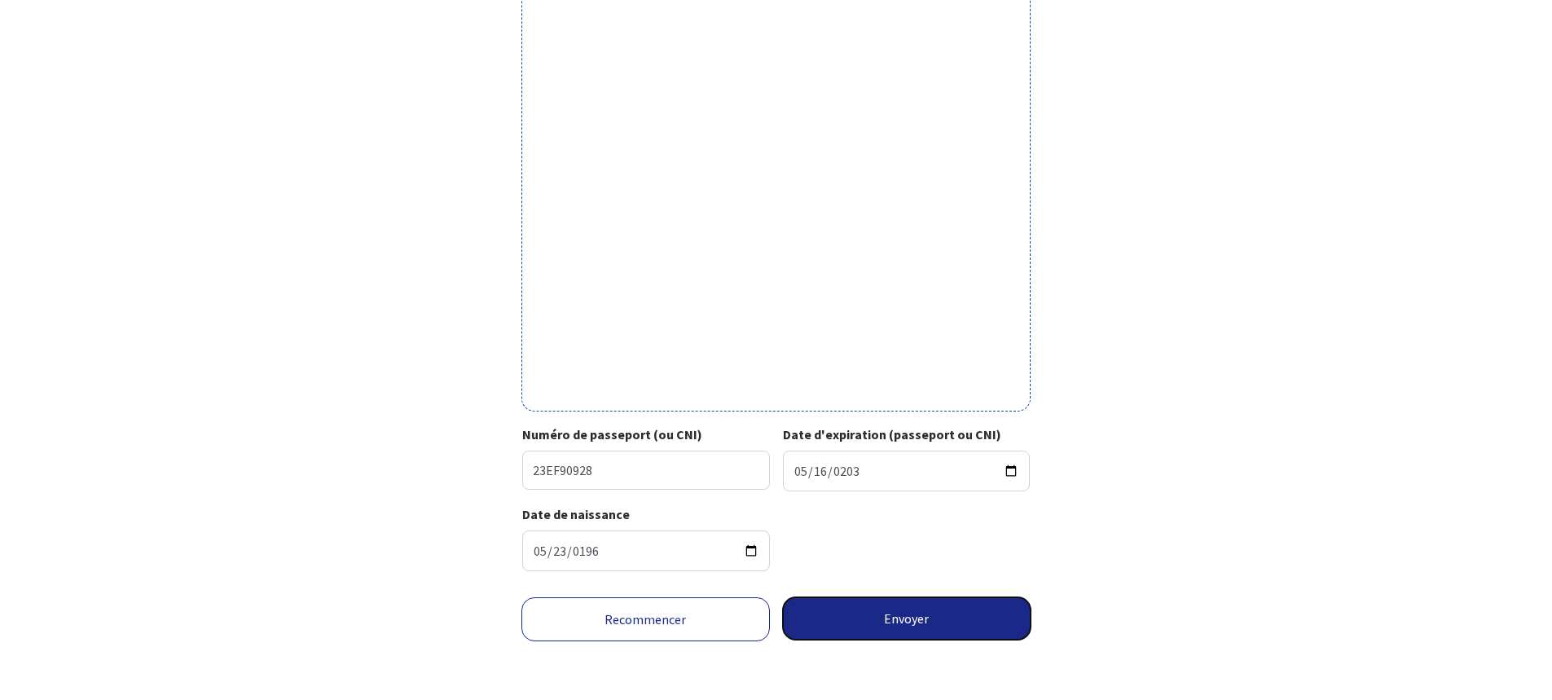
click at [911, 616] on button "Envoyer" at bounding box center [907, 618] width 248 height 42
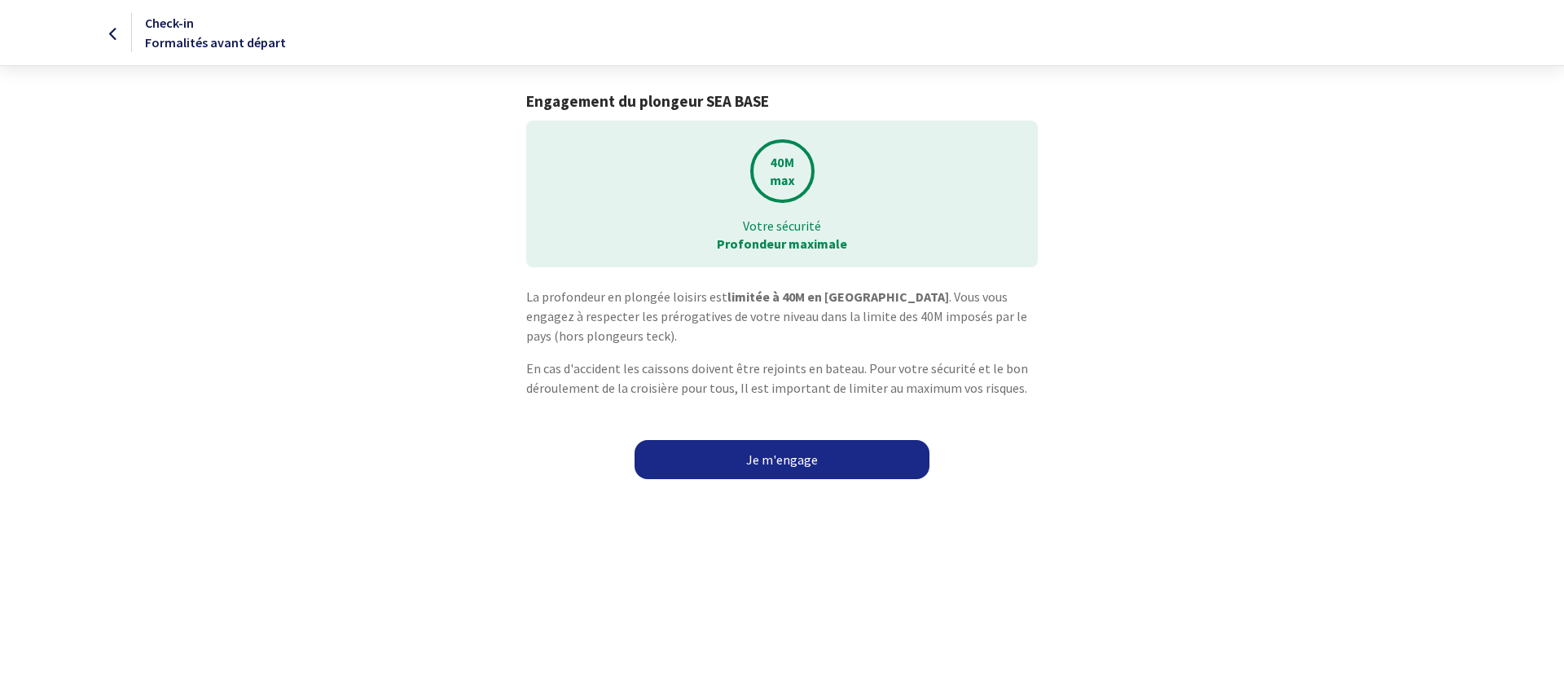
click at [812, 446] on link "Je m'engage" at bounding box center [782, 459] width 295 height 39
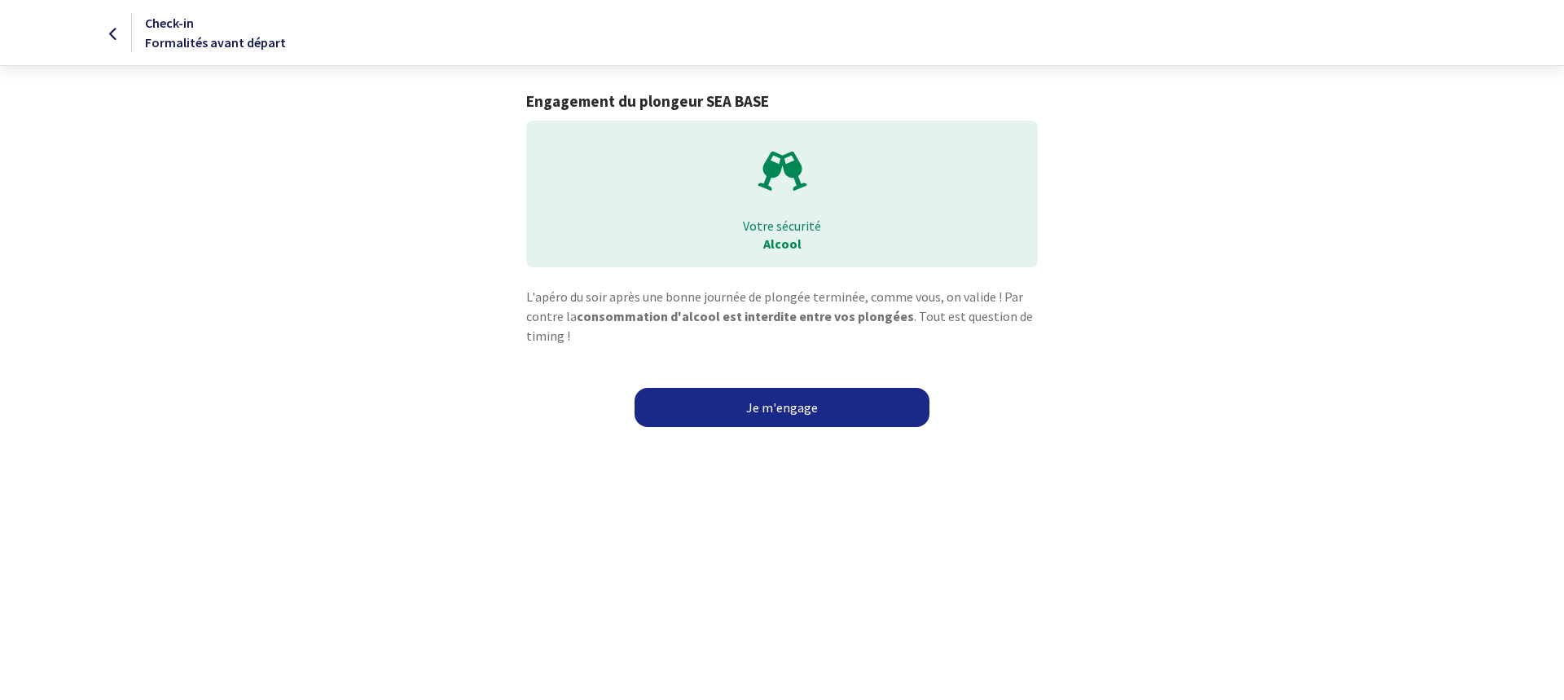
click at [789, 411] on link "Je m'engage" at bounding box center [782, 407] width 295 height 39
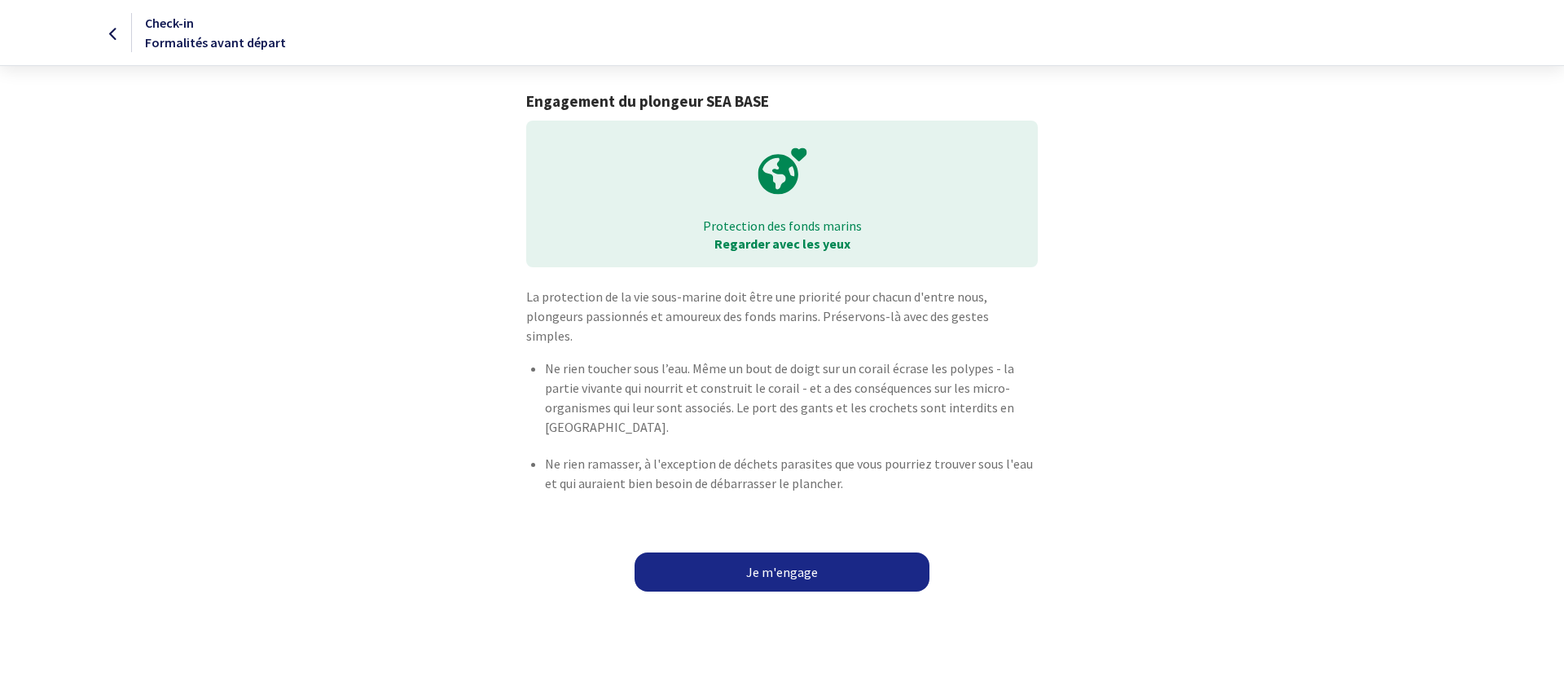
click at [775, 552] on link "Je m'engage" at bounding box center [782, 571] width 295 height 39
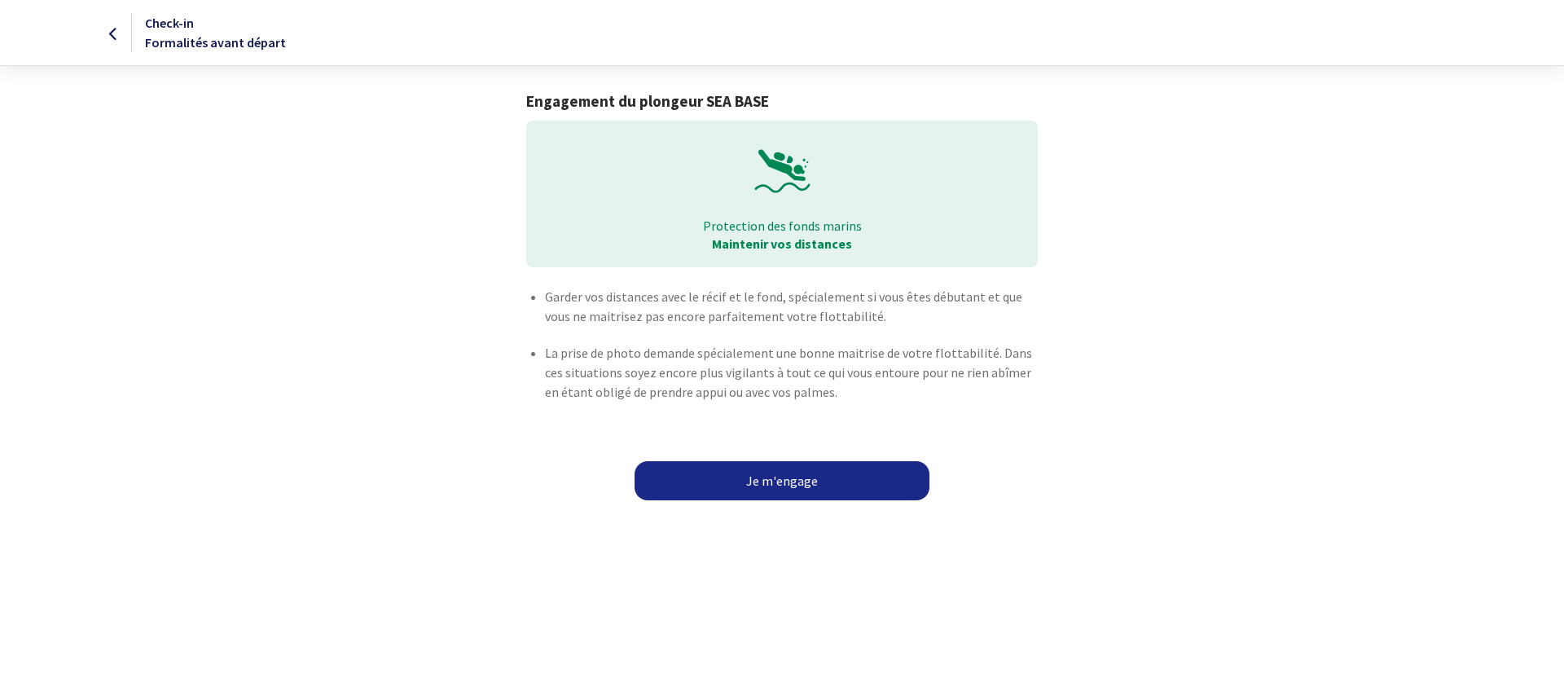
click at [789, 480] on link "Je m'engage" at bounding box center [782, 480] width 295 height 39
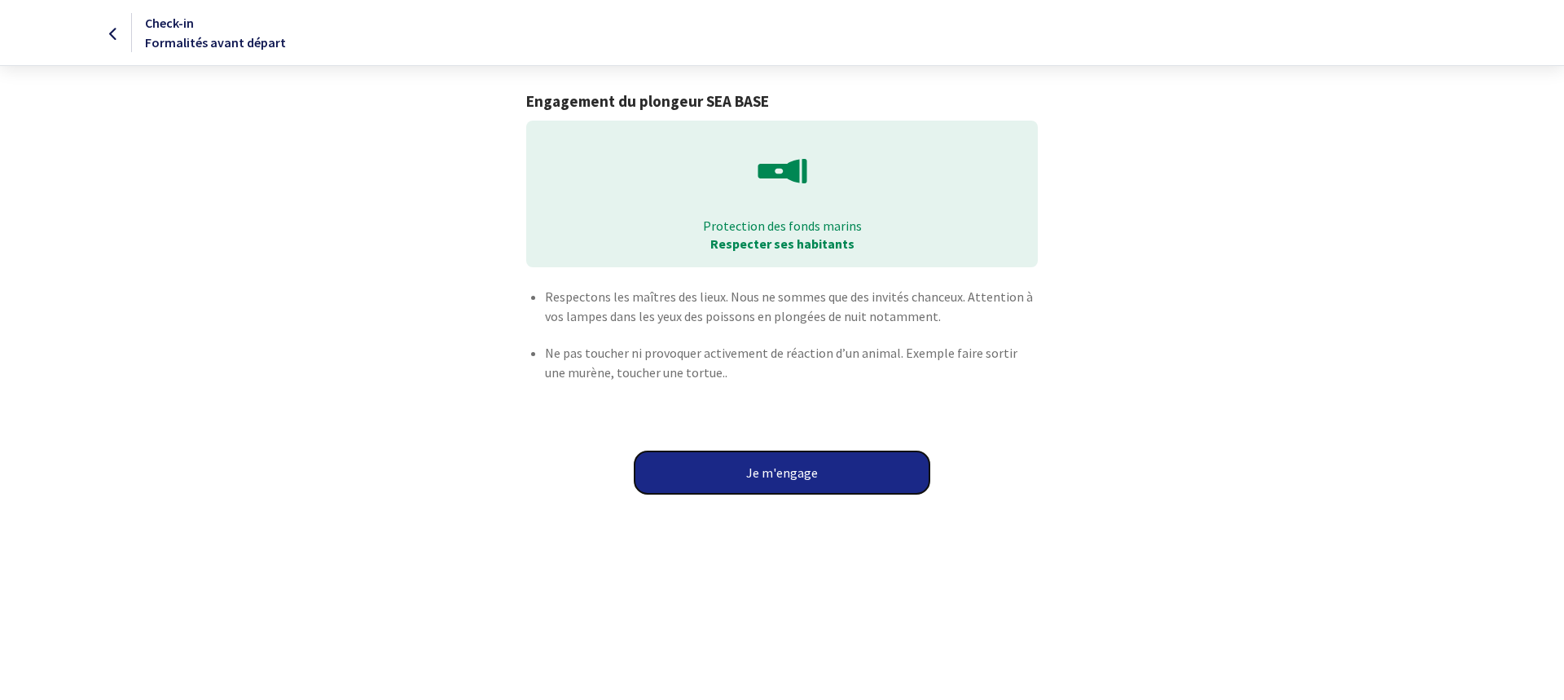
click at [789, 472] on button "Je m'engage" at bounding box center [782, 472] width 295 height 42
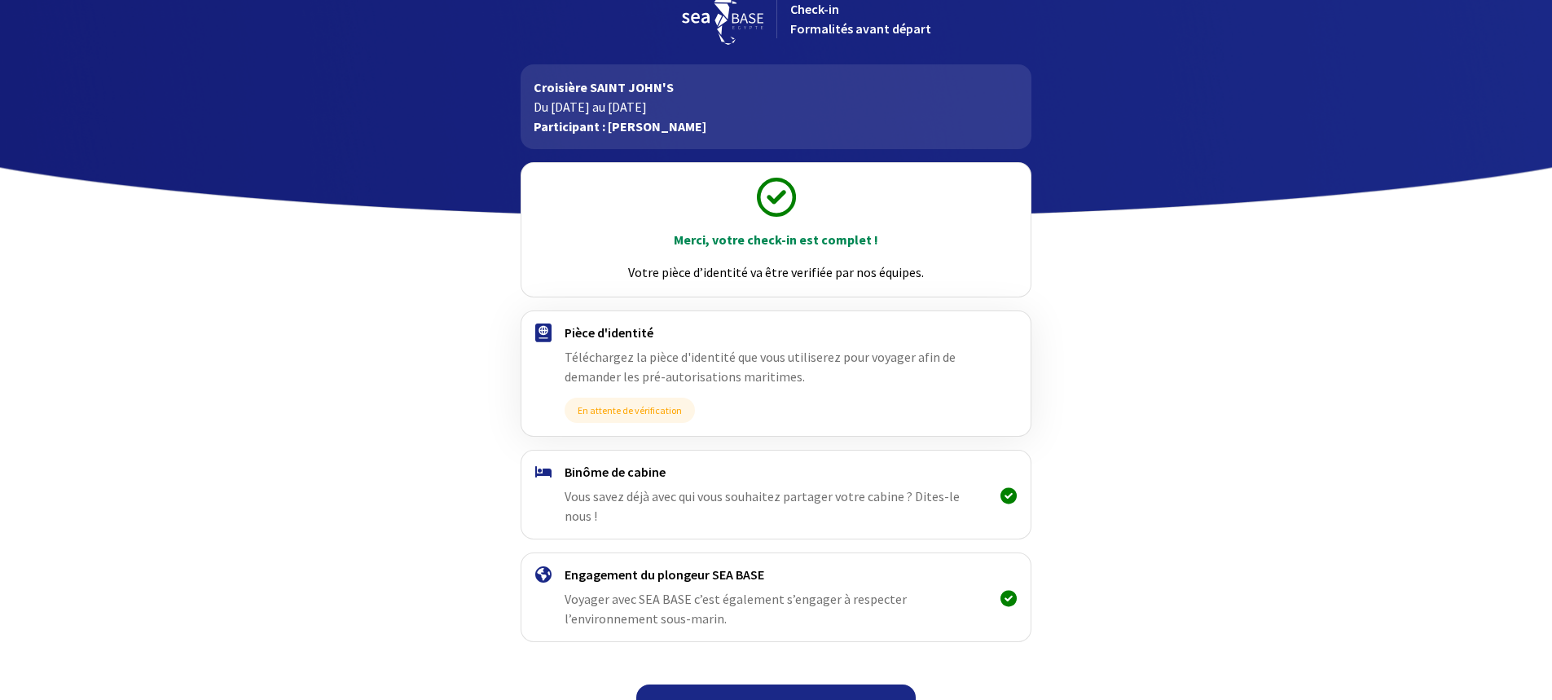
scroll to position [41, 0]
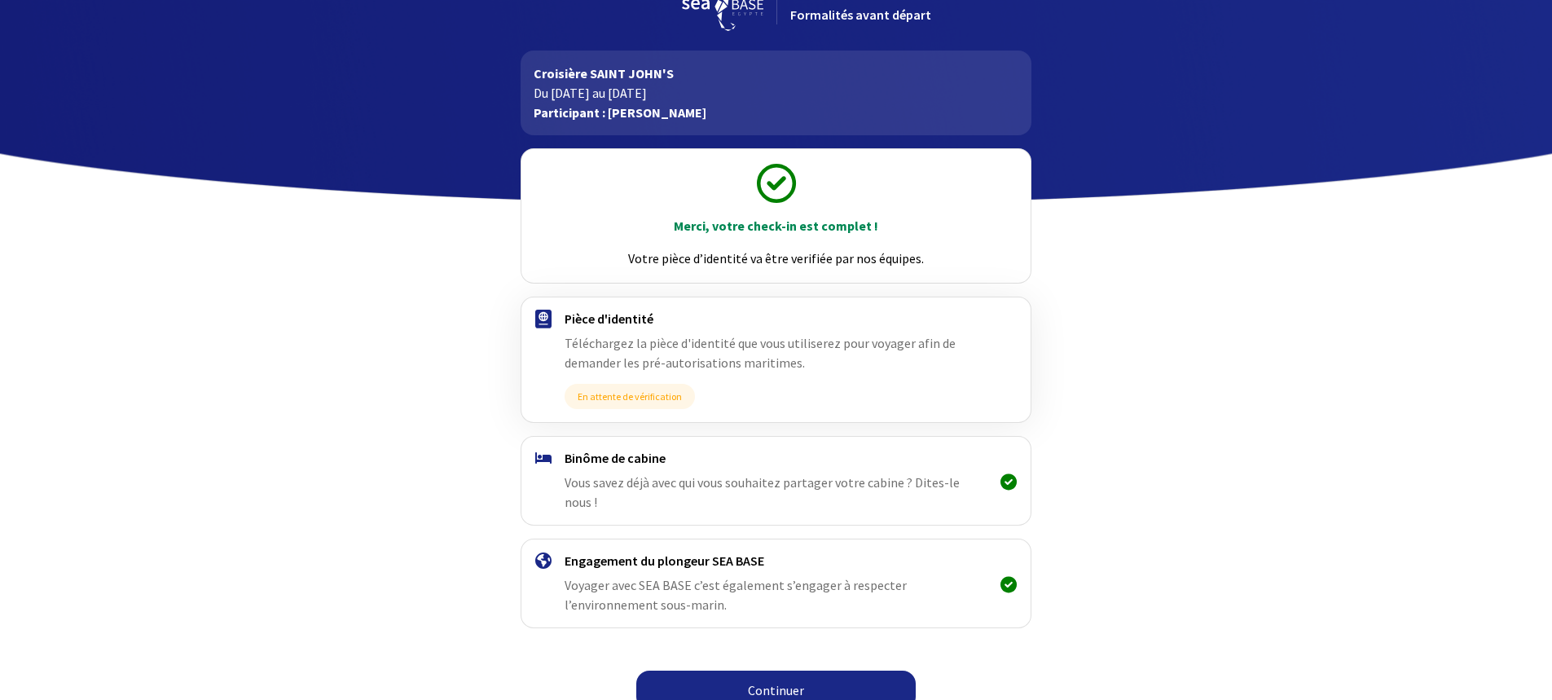
click at [766, 670] on link "Continuer" at bounding box center [775, 689] width 279 height 39
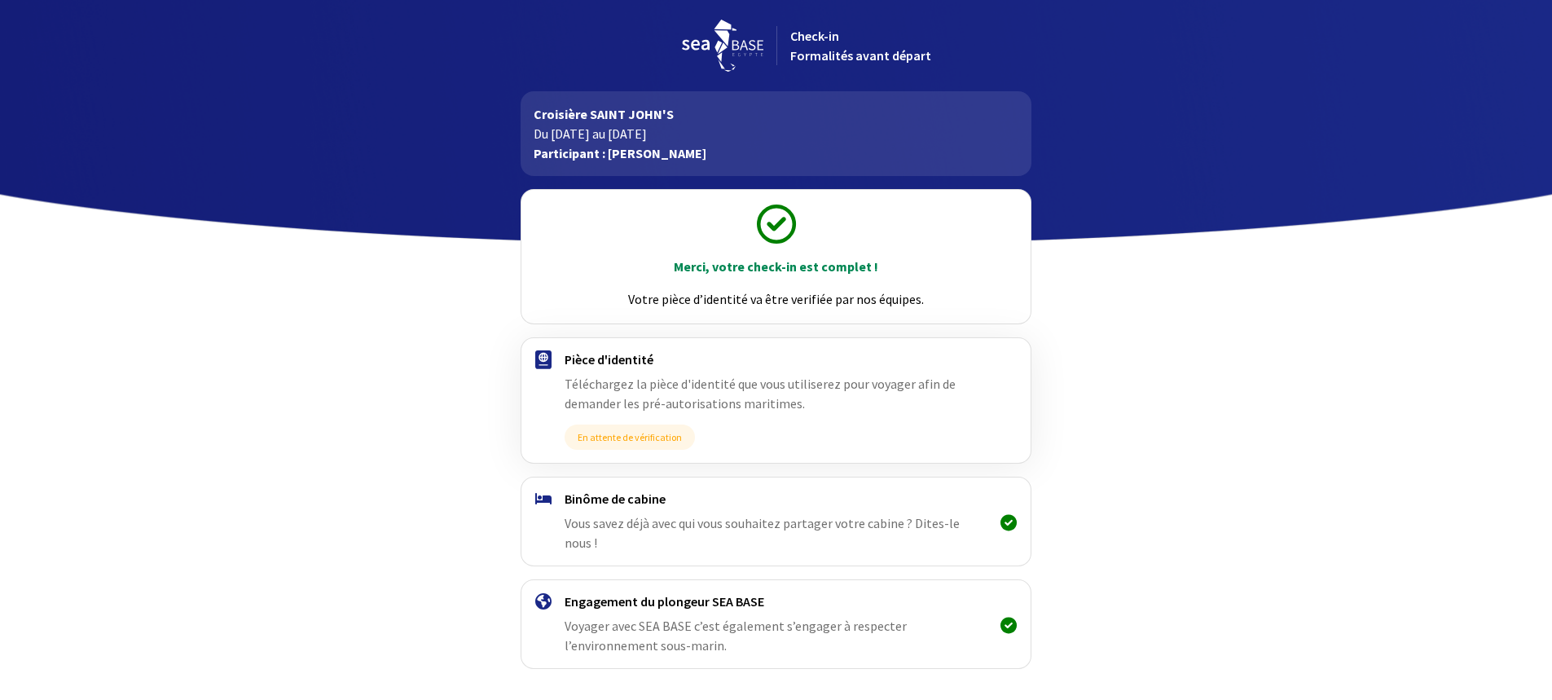
click at [632, 434] on span "En attente de vérification" at bounding box center [629, 436] width 130 height 25
click at [633, 397] on span "Téléchargez la pièce d'identité que vous utiliserez pour voyager afin de demand…" at bounding box center [759, 394] width 391 height 36
click at [542, 353] on img at bounding box center [543, 359] width 16 height 19
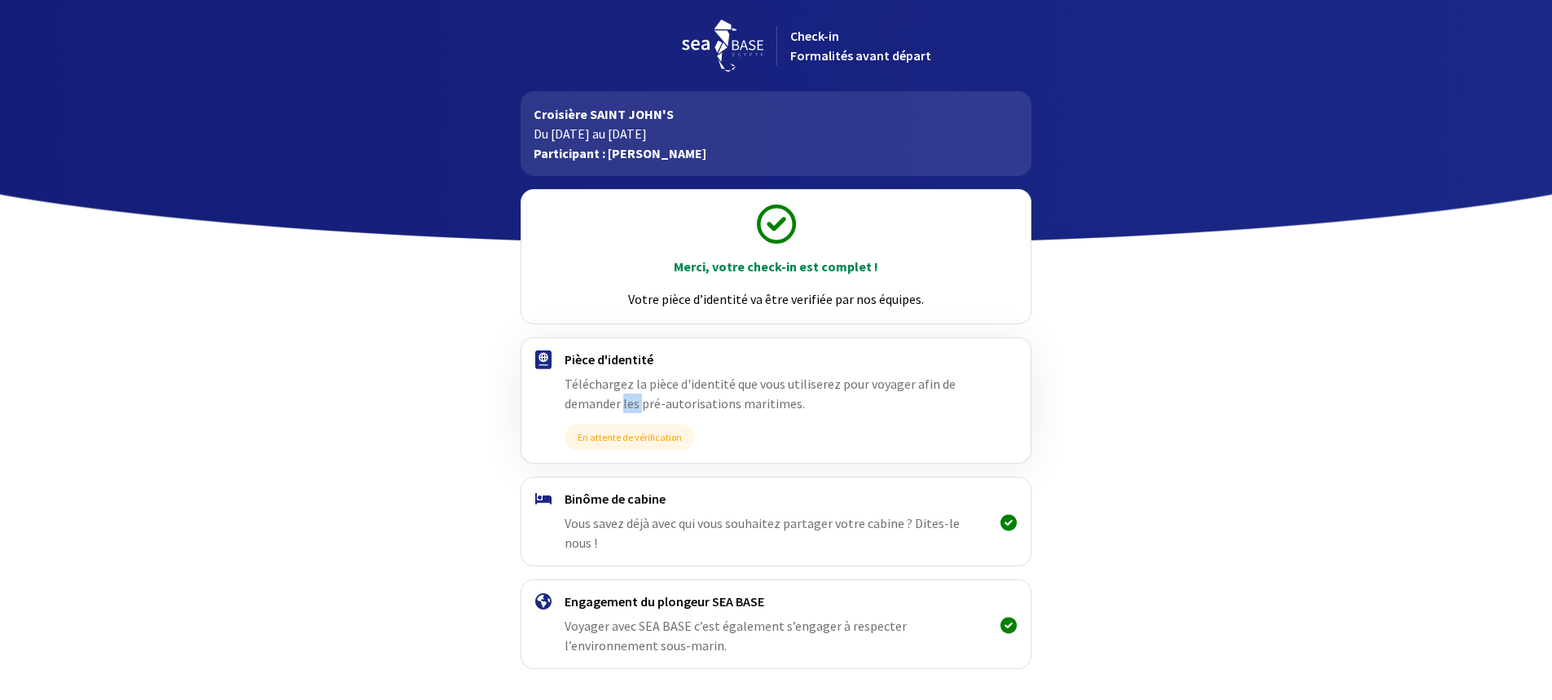
click at [542, 353] on img at bounding box center [543, 359] width 16 height 19
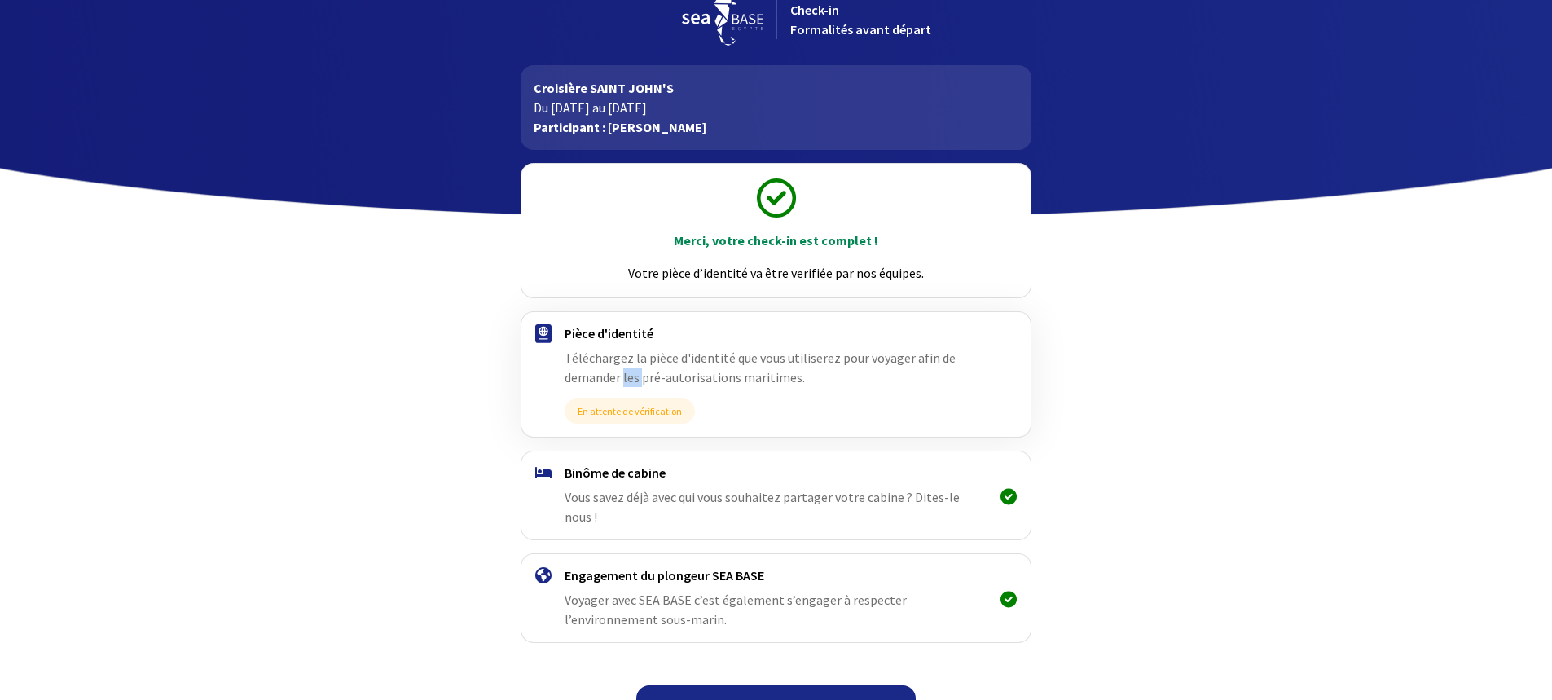
scroll to position [41, 0]
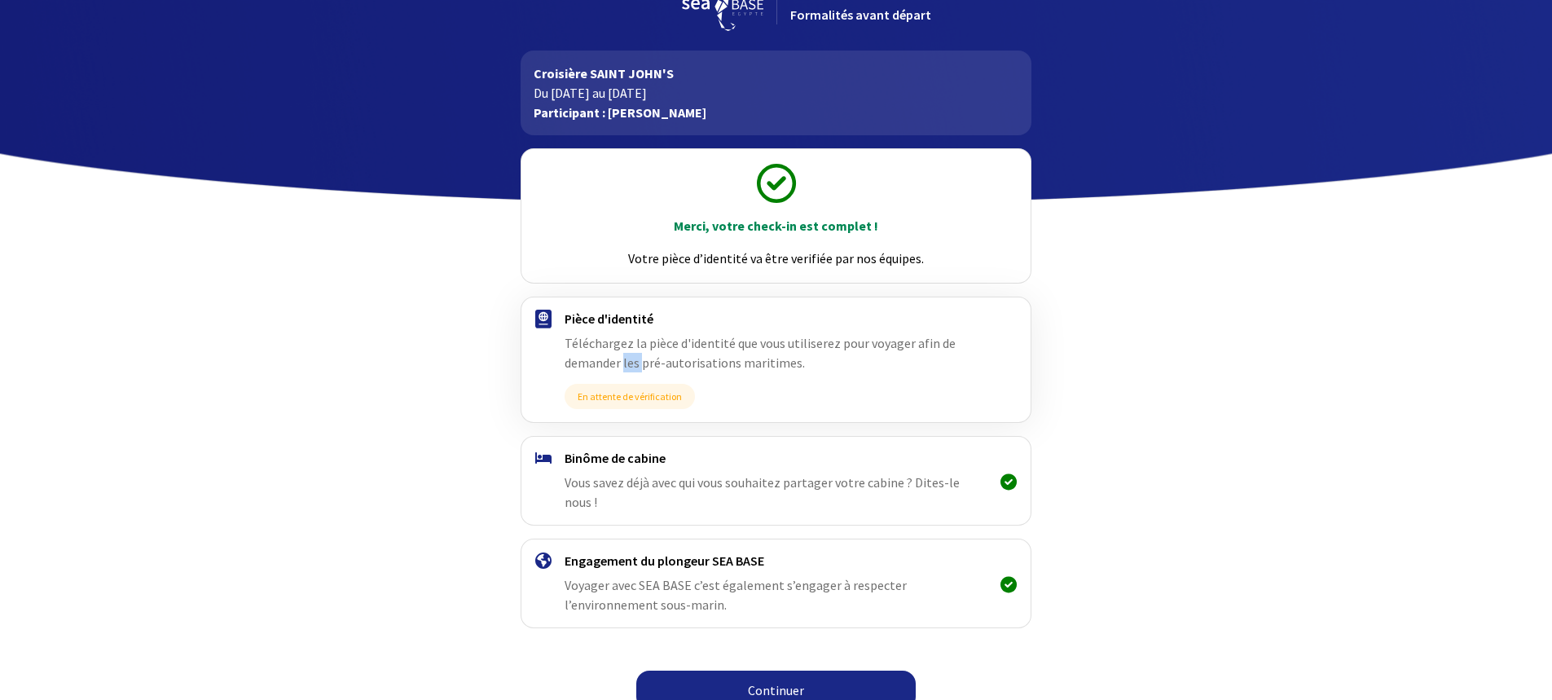
click at [747, 670] on link "Continuer" at bounding box center [775, 689] width 279 height 39
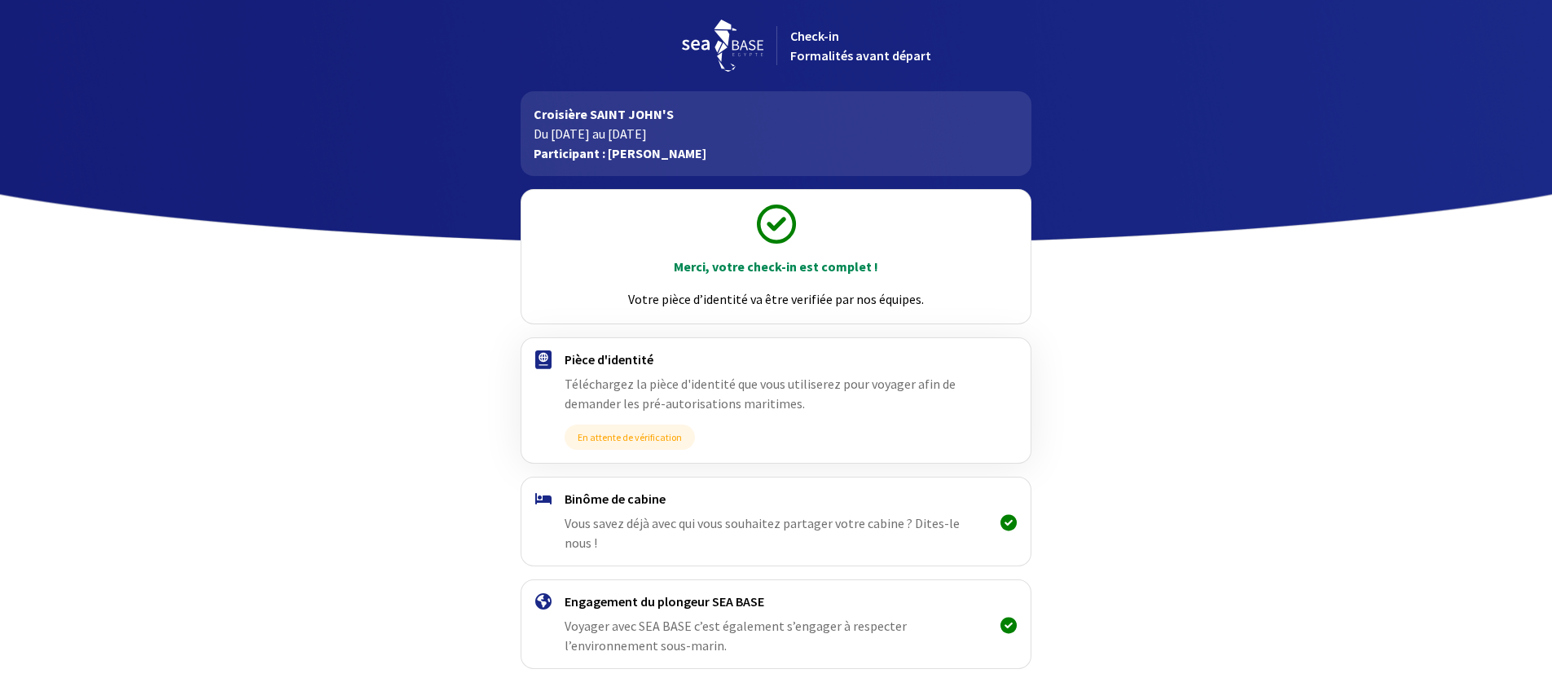
click at [834, 57] on span "Check-in Formalités avant départ" at bounding box center [860, 46] width 141 height 36
click at [824, 37] on span "Check-in Formalités avant départ" at bounding box center [860, 46] width 141 height 36
click at [740, 42] on img at bounding box center [722, 46] width 81 height 52
drag, startPoint x: 636, startPoint y: 103, endPoint x: 633, endPoint y: 124, distance: 20.6
click at [636, 105] on div "Croisière SAINT JOHN'S Du 08/11/2025 au 15/11/2025 Participant : Nathalie JOUFF…" at bounding box center [775, 133] width 511 height 85
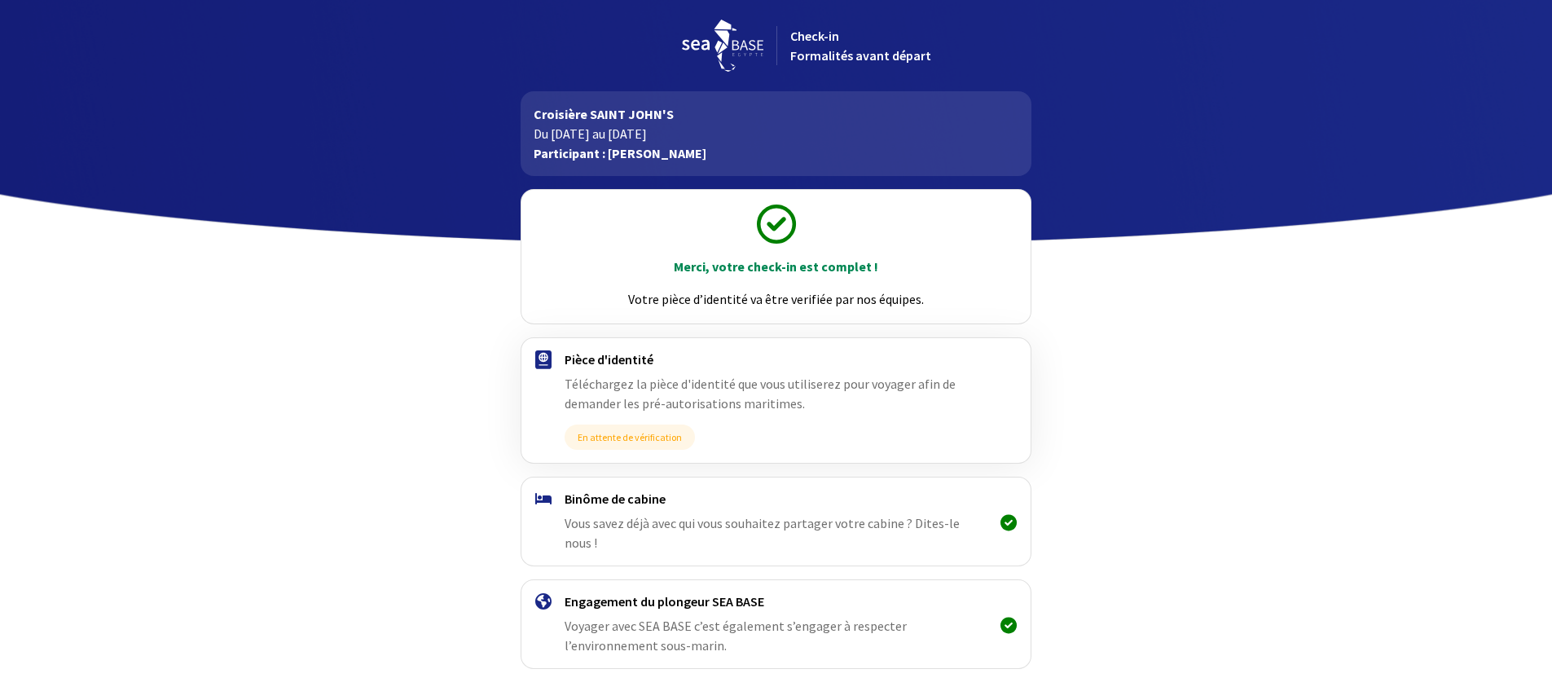
drag, startPoint x: 633, startPoint y: 129, endPoint x: 633, endPoint y: 160, distance: 31.0
click at [633, 131] on p "Du [DATE] au [DATE]" at bounding box center [776, 134] width 485 height 20
click at [633, 160] on p "Participant : [PERSON_NAME]" at bounding box center [776, 153] width 485 height 20
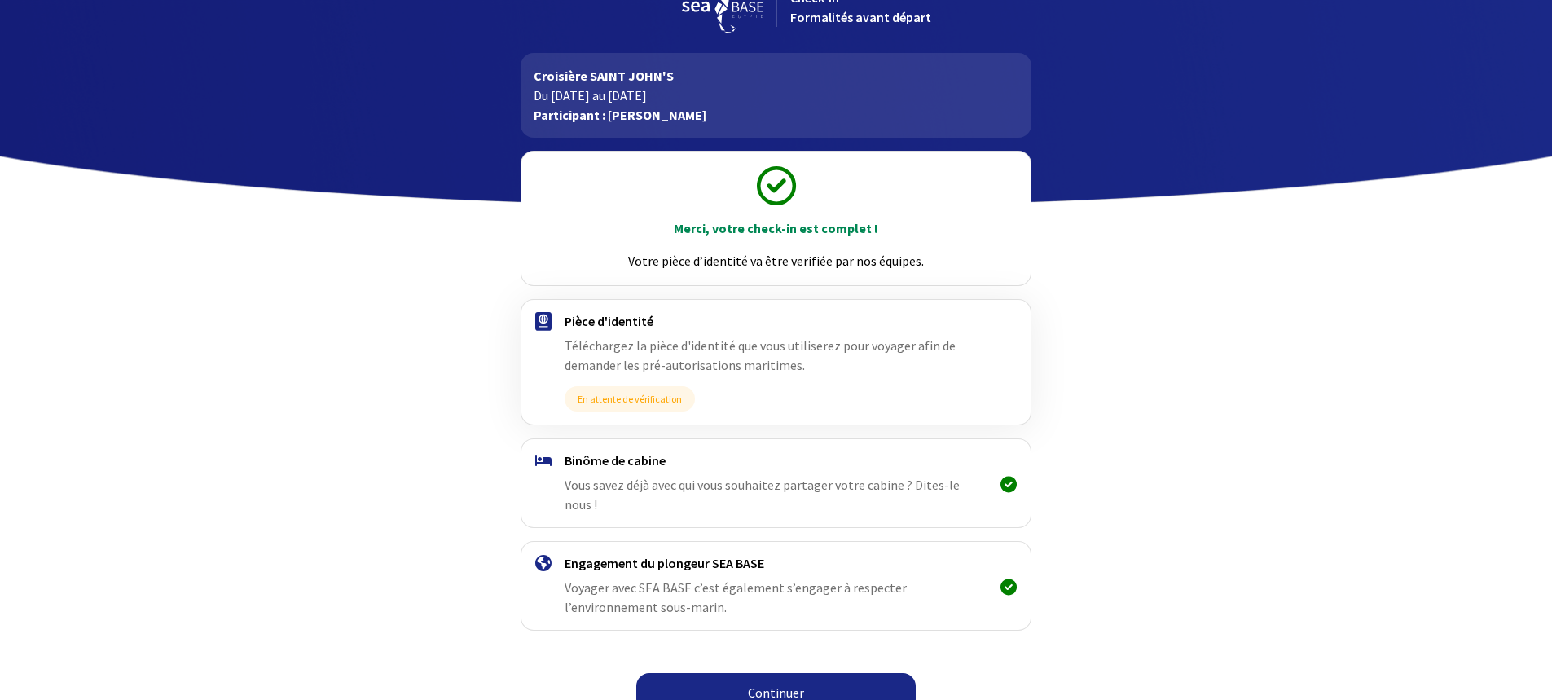
scroll to position [41, 0]
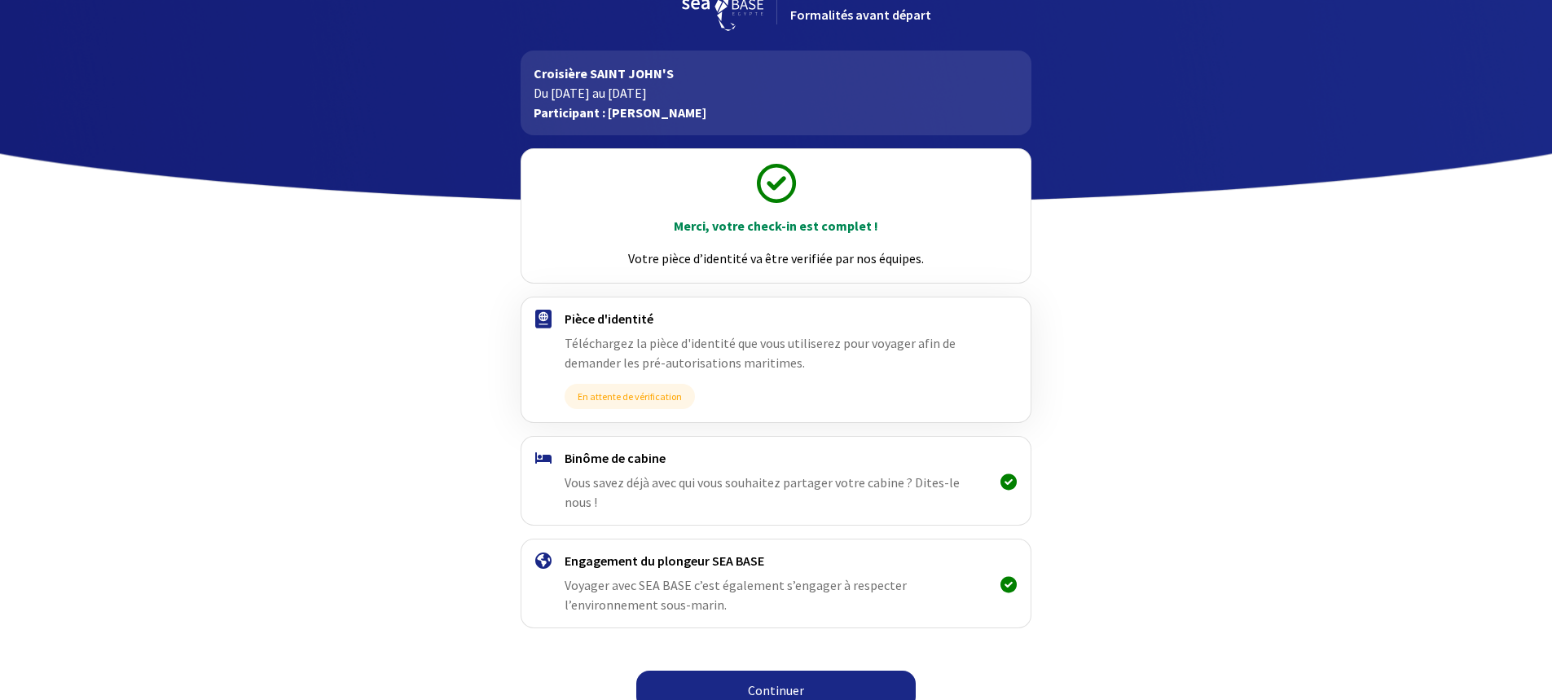
click at [762, 670] on link "Continuer" at bounding box center [775, 689] width 279 height 39
